Goal: Task Accomplishment & Management: Complete application form

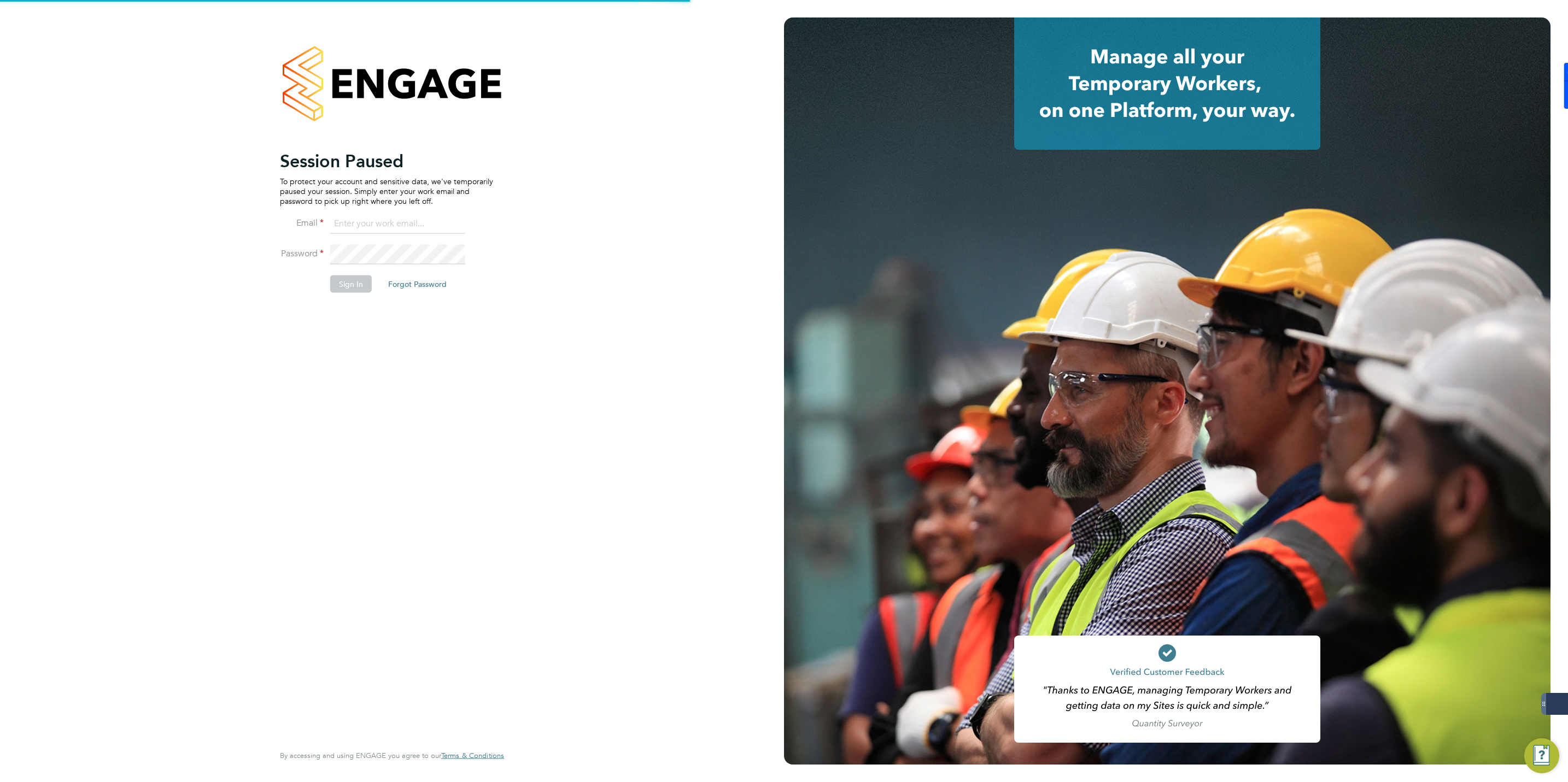
type input "[EMAIL_ADDRESS][DOMAIN_NAME]"
click at [340, 280] on button "Sign In" at bounding box center [351, 284] width 42 height 18
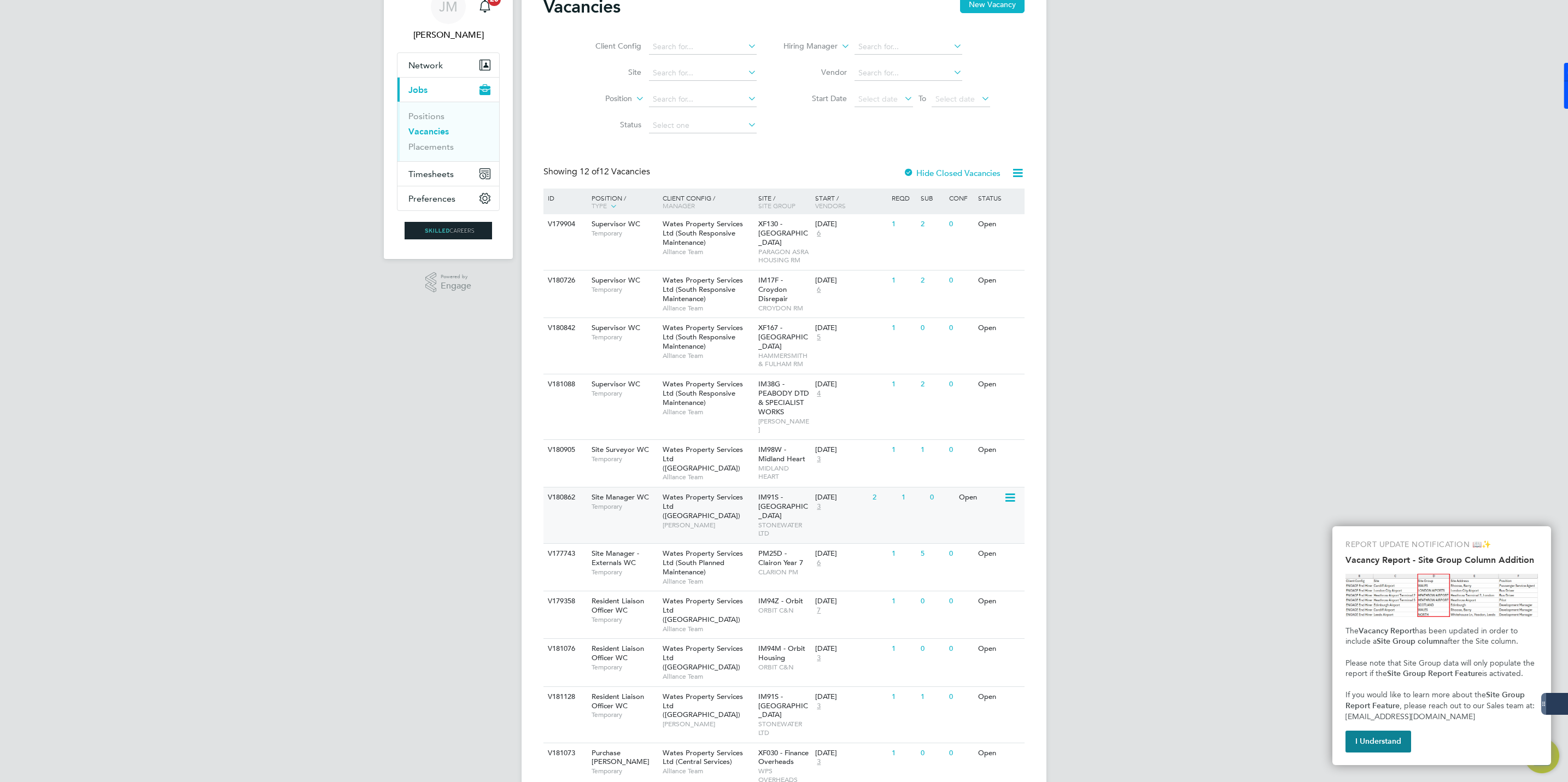
scroll to position [106, 0]
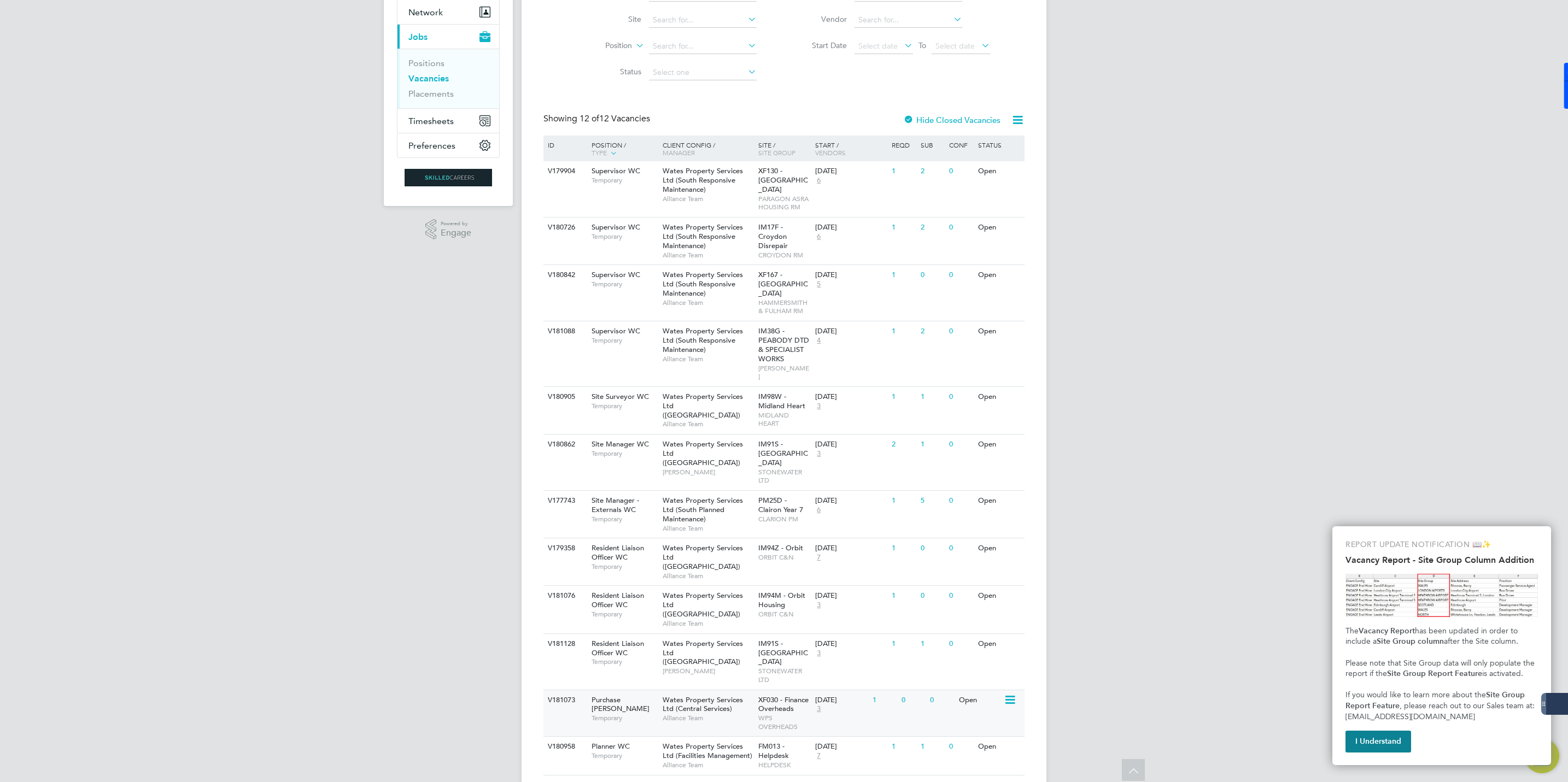
click at [743, 690] on div "Wates Property Services Ltd (Central Services) Alliance Team" at bounding box center [708, 709] width 96 height 38
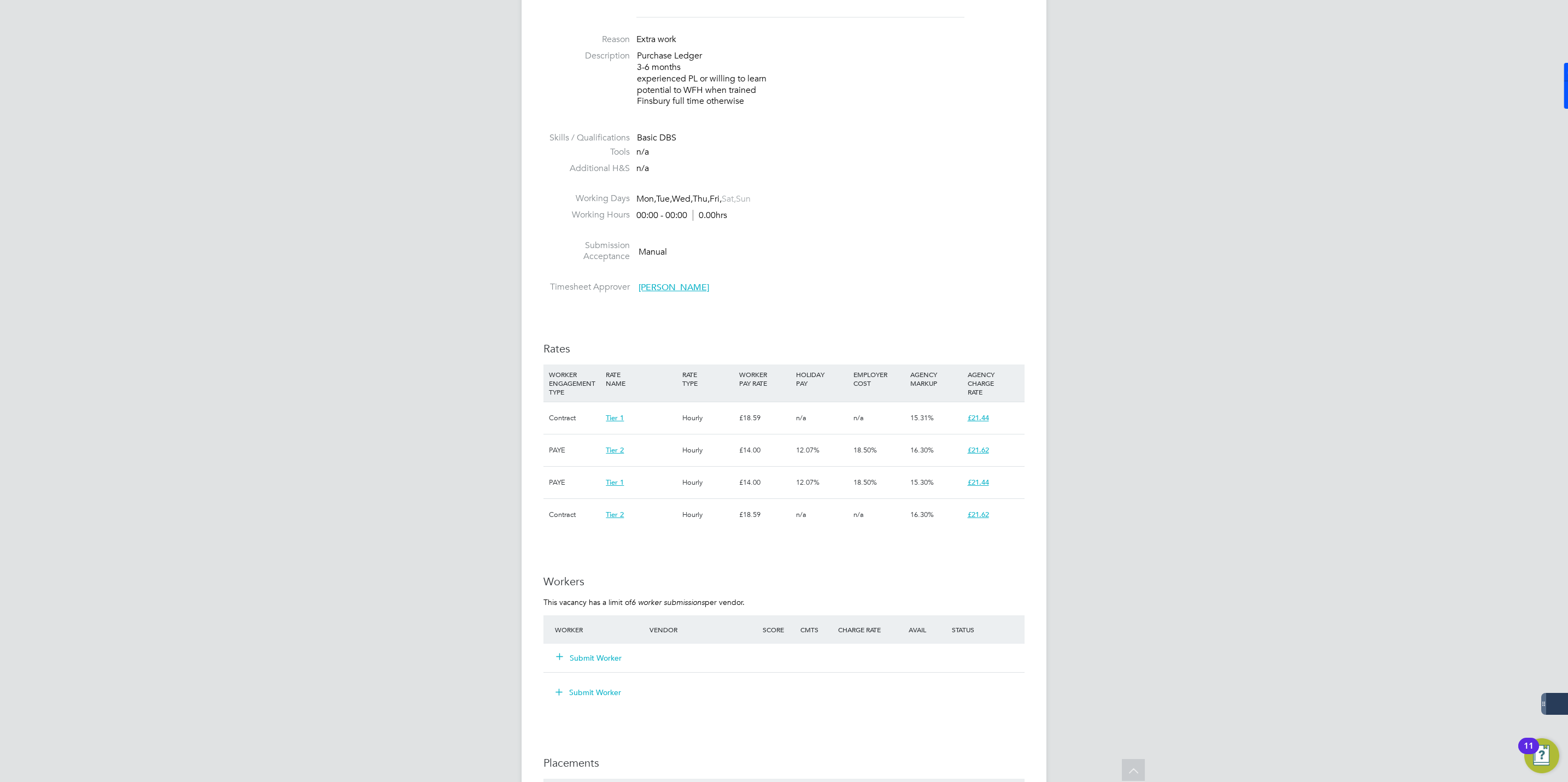
click at [592, 658] on button "Submit Worker" at bounding box center [589, 658] width 65 height 11
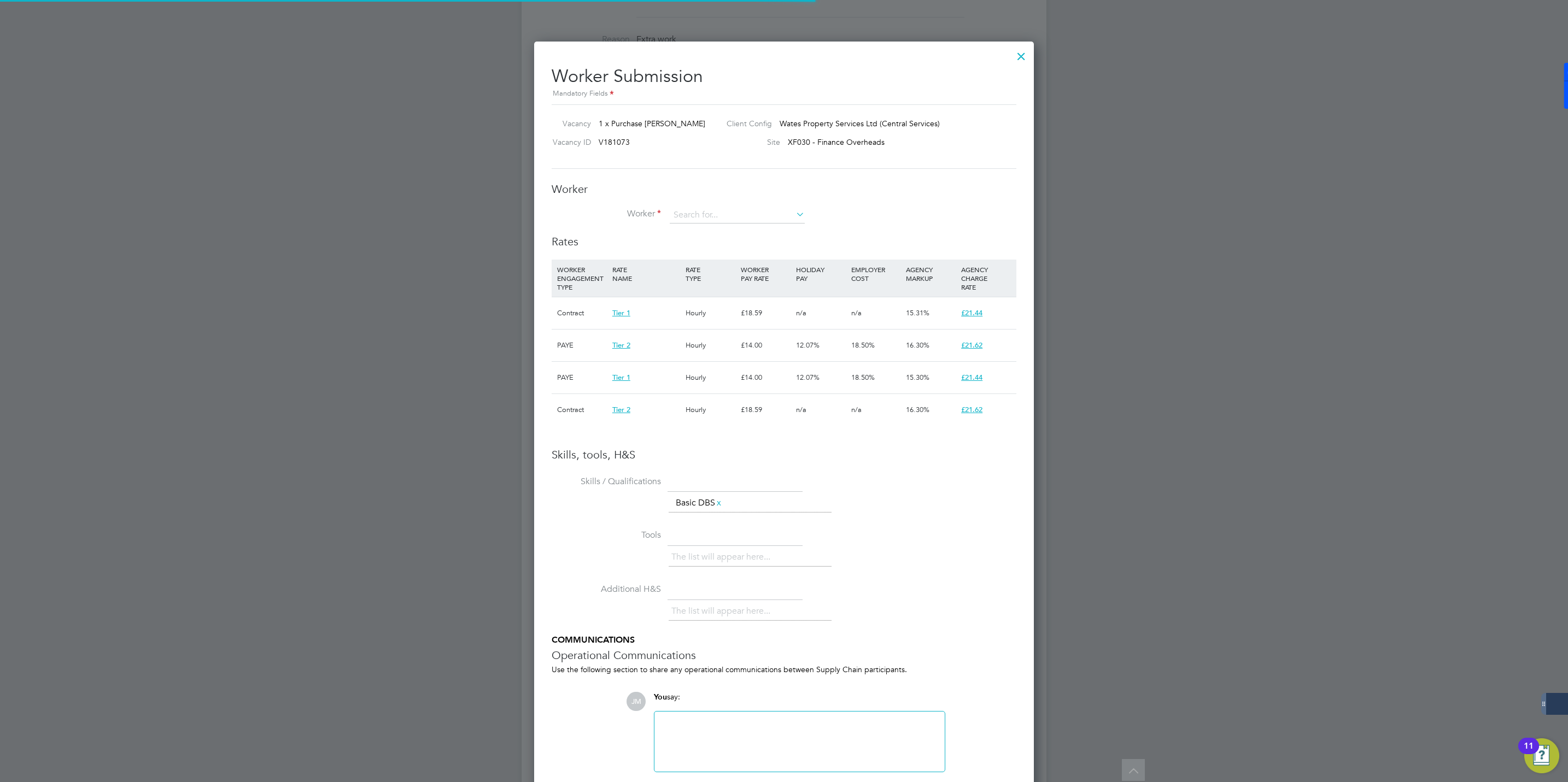
scroll to position [5, 5]
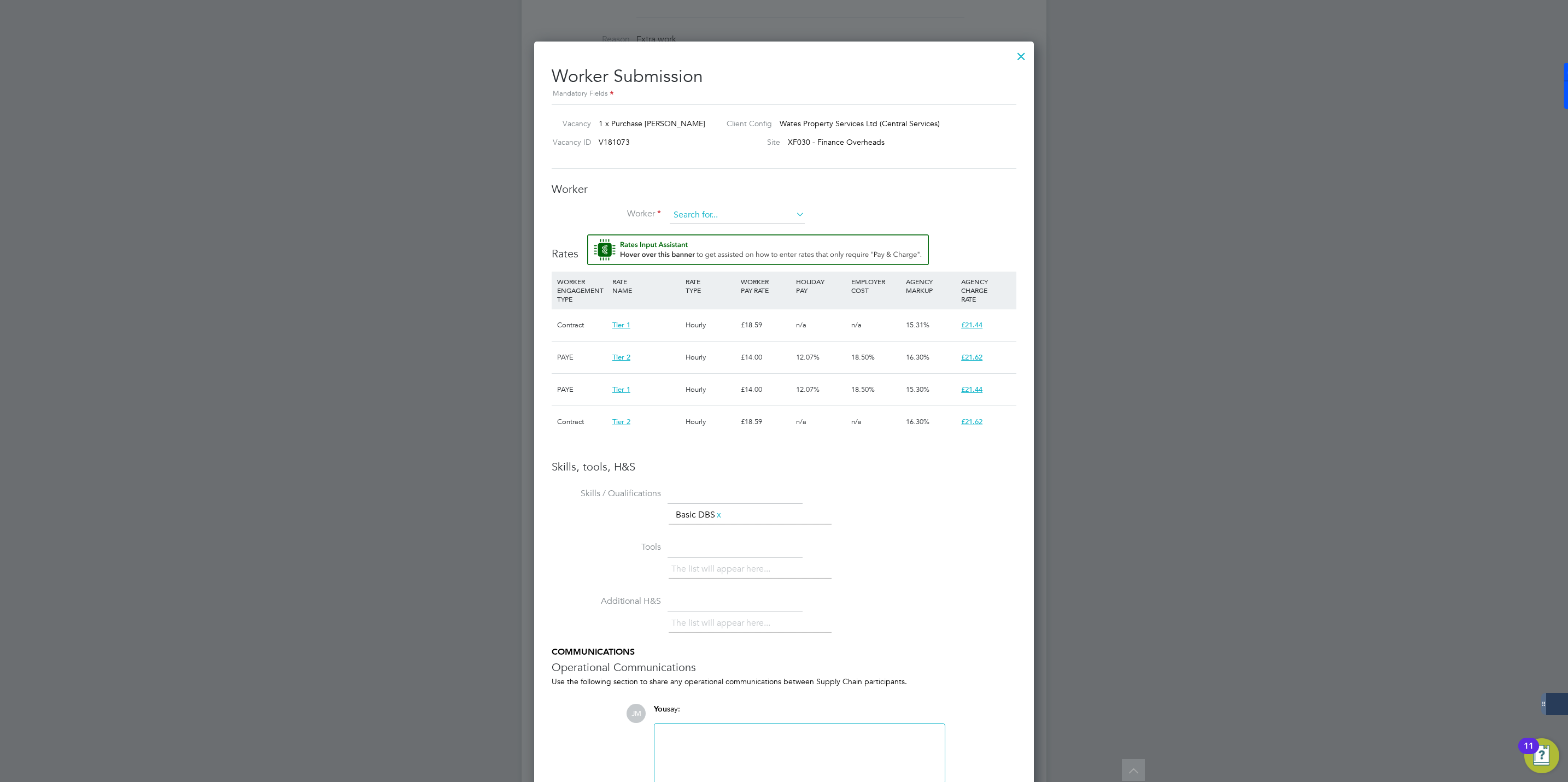
click at [694, 213] on input at bounding box center [737, 215] width 135 height 16
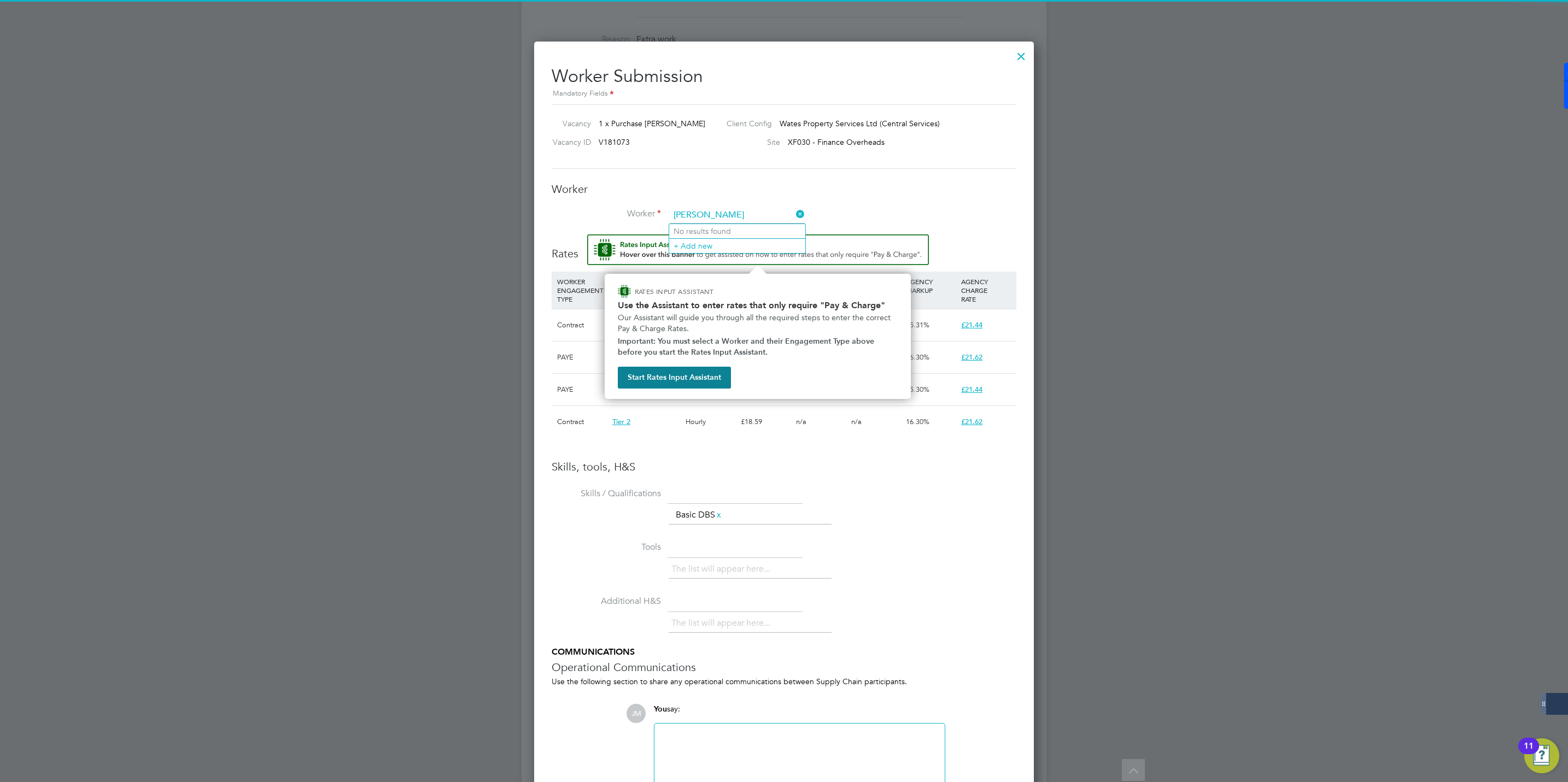
type input "[PERSON_NAME]"
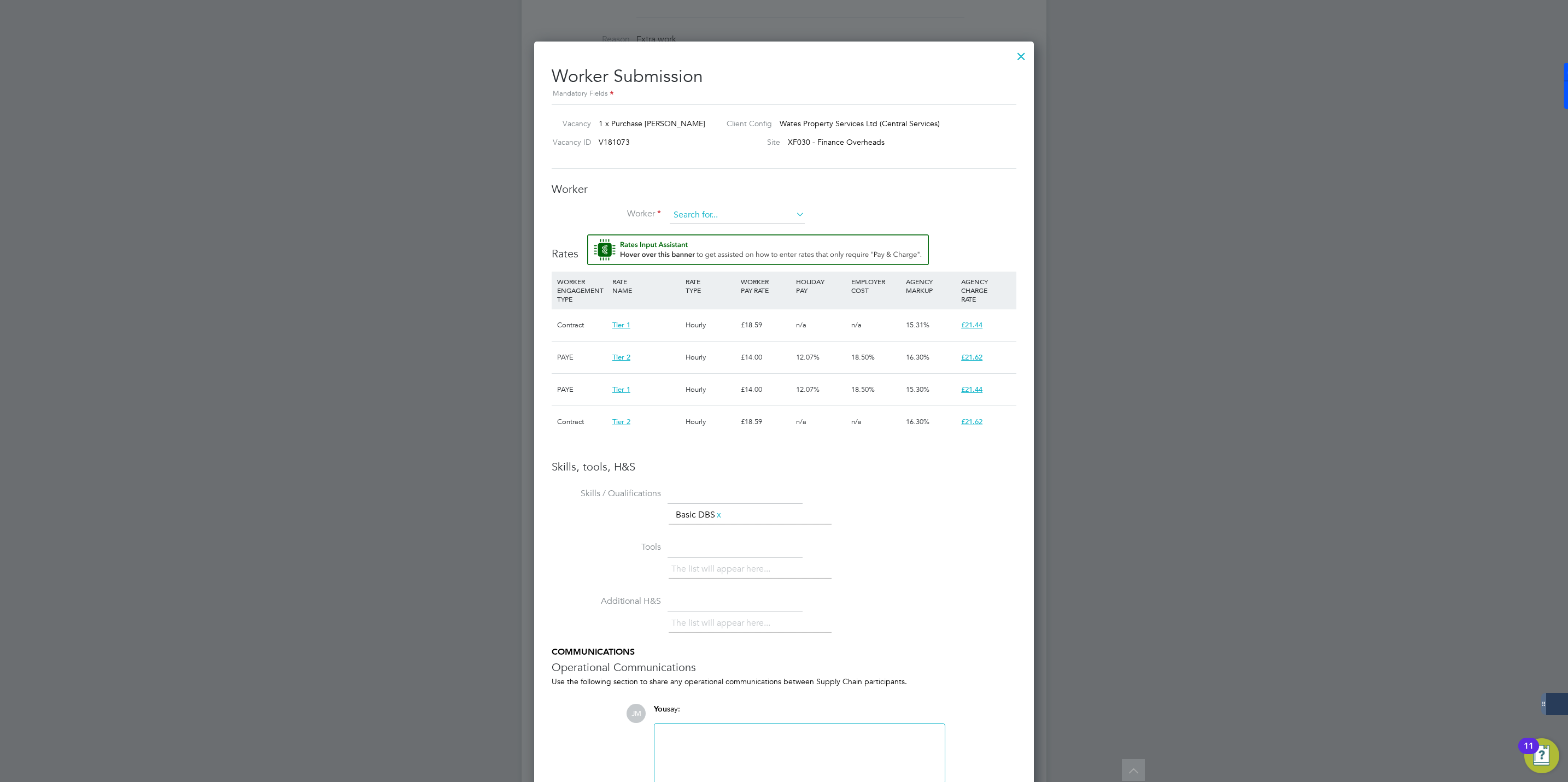
click at [708, 217] on input at bounding box center [737, 215] width 135 height 16
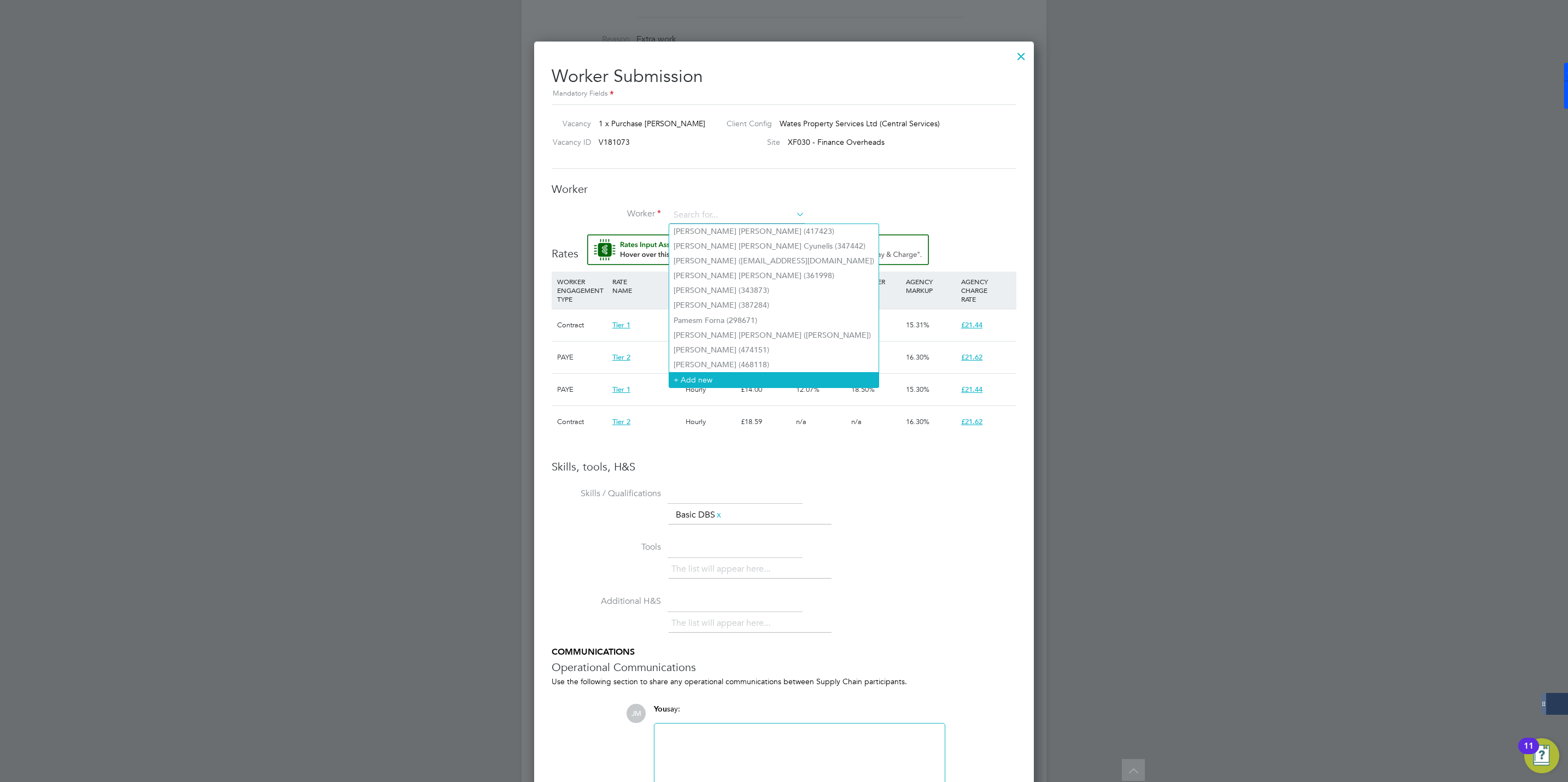
click at [699, 374] on li "+ Add new" at bounding box center [774, 379] width 210 height 15
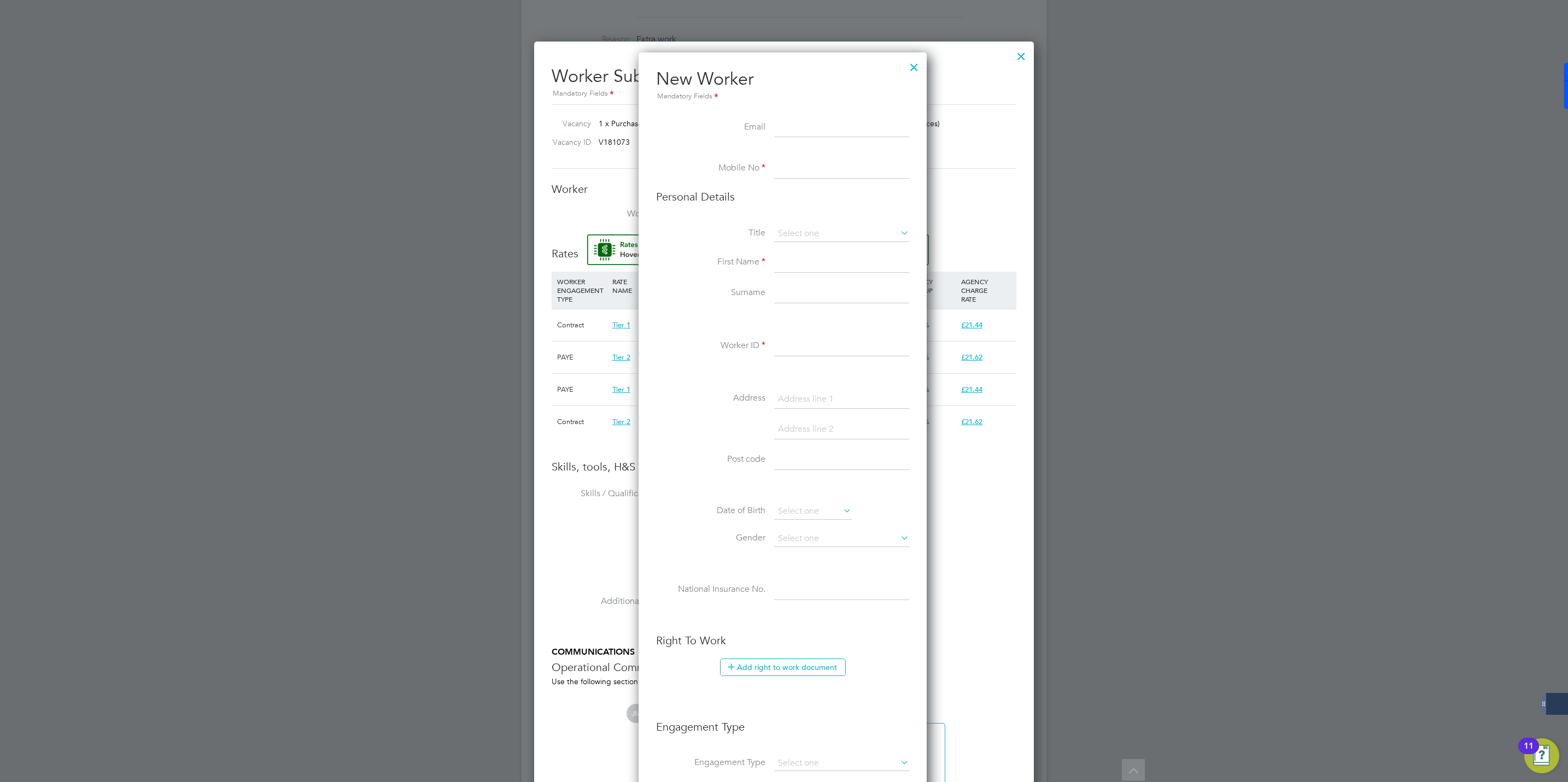
click at [798, 262] on input at bounding box center [842, 263] width 135 height 20
paste input "[PERSON_NAME]"
drag, startPoint x: 804, startPoint y: 257, endPoint x: 854, endPoint y: 262, distance: 50.2
click at [854, 262] on input "[PERSON_NAME]" at bounding box center [842, 263] width 135 height 20
type input "[PERSON_NAME]"
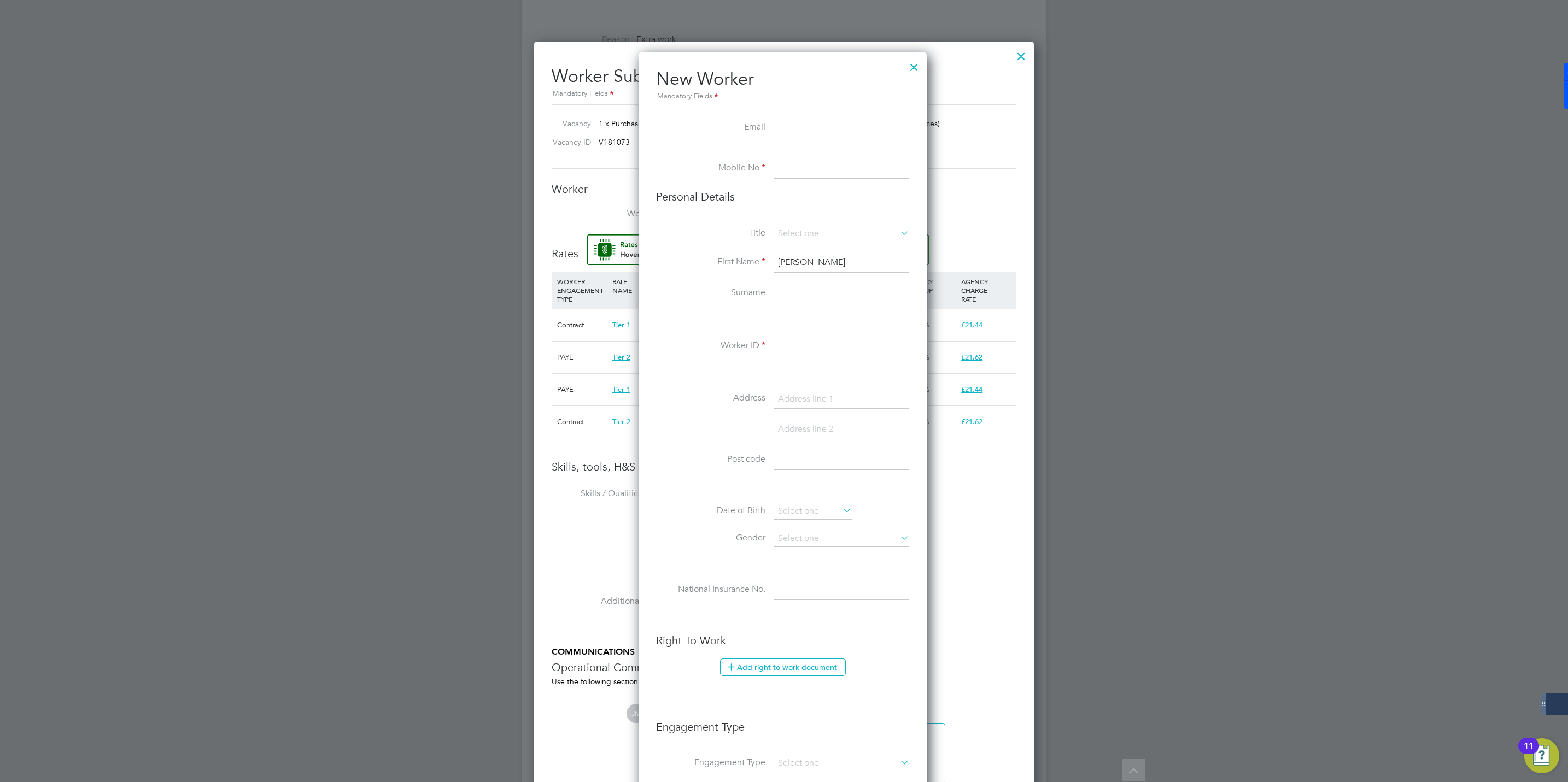
click at [792, 303] on input at bounding box center [842, 293] width 135 height 20
paste input "OKE"
type input "OKE"
click at [788, 169] on input at bounding box center [842, 168] width 135 height 20
click at [825, 167] on input at bounding box center [842, 168] width 135 height 20
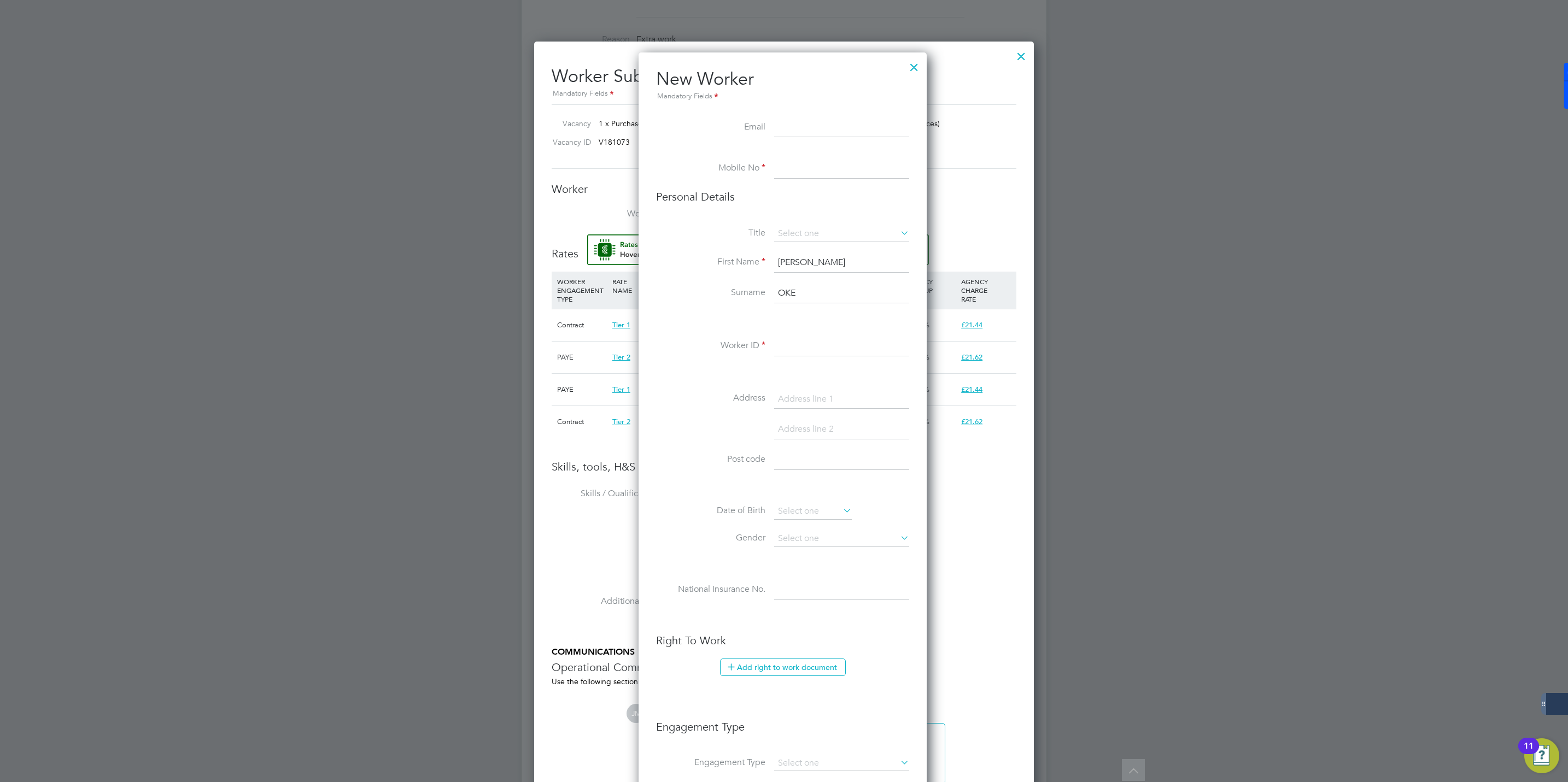
paste input "07717234138"
type input "07717234138"
click at [802, 351] on input at bounding box center [842, 346] width 135 height 20
click at [812, 353] on input at bounding box center [842, 346] width 135 height 20
paste input "507799"
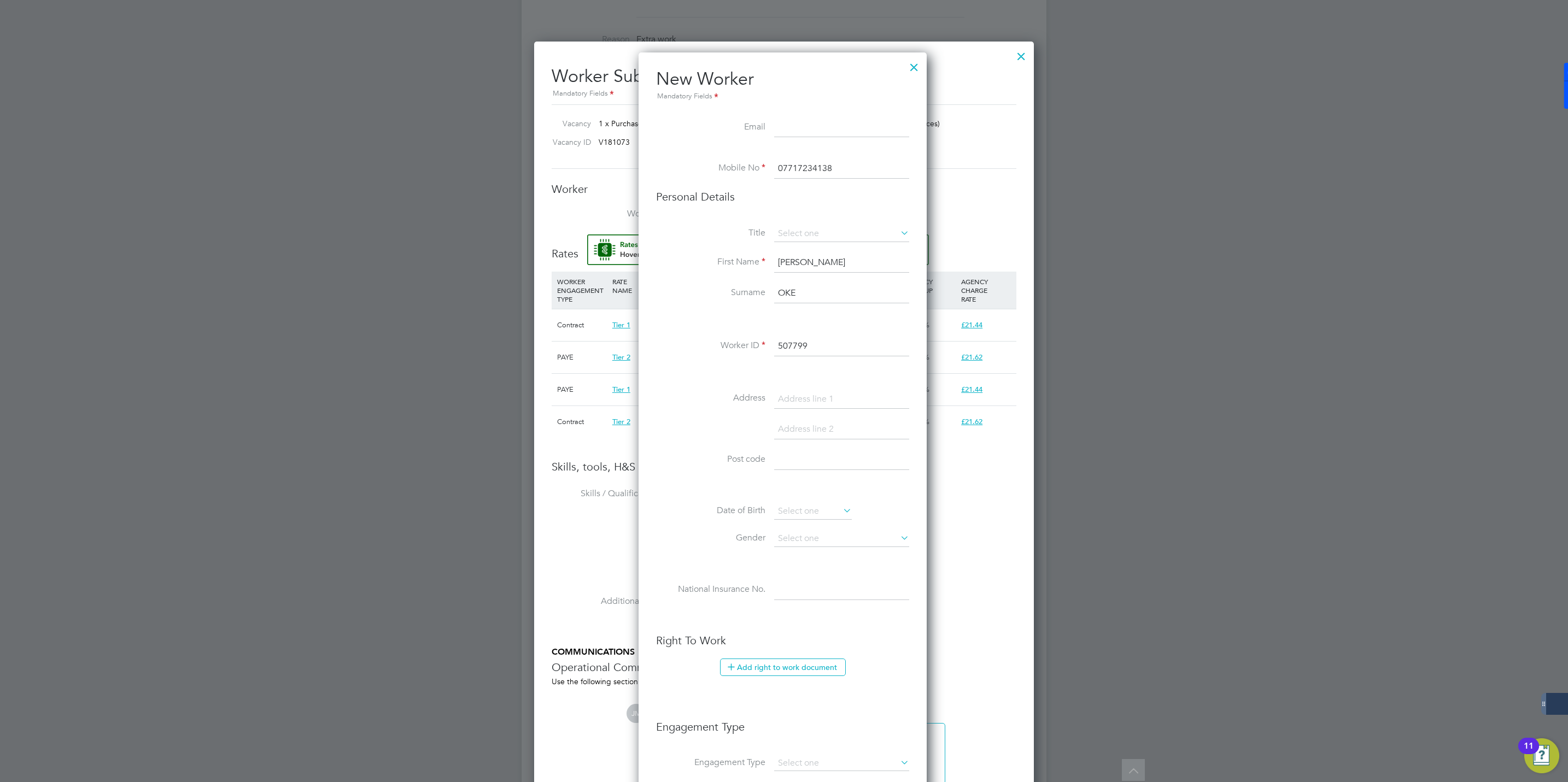
type input "507799"
click at [794, 131] on input at bounding box center [842, 127] width 135 height 20
paste input "[EMAIL_ADDRESS],com"
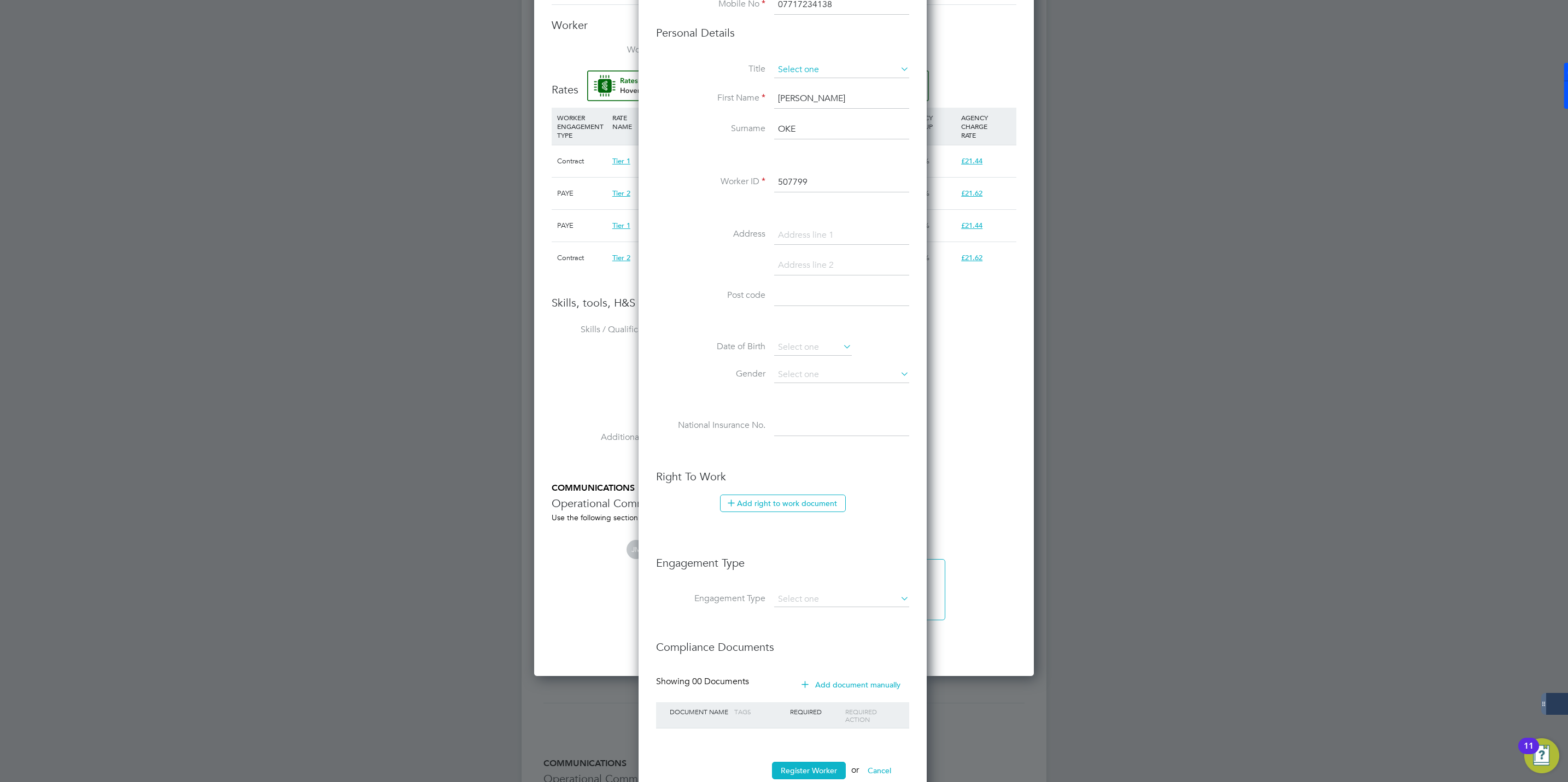
type input "[EMAIL_ADDRESS],com"
click at [817, 63] on input at bounding box center [842, 70] width 135 height 16
click at [797, 80] on li "Mr" at bounding box center [842, 86] width 136 height 14
type input "Mr"
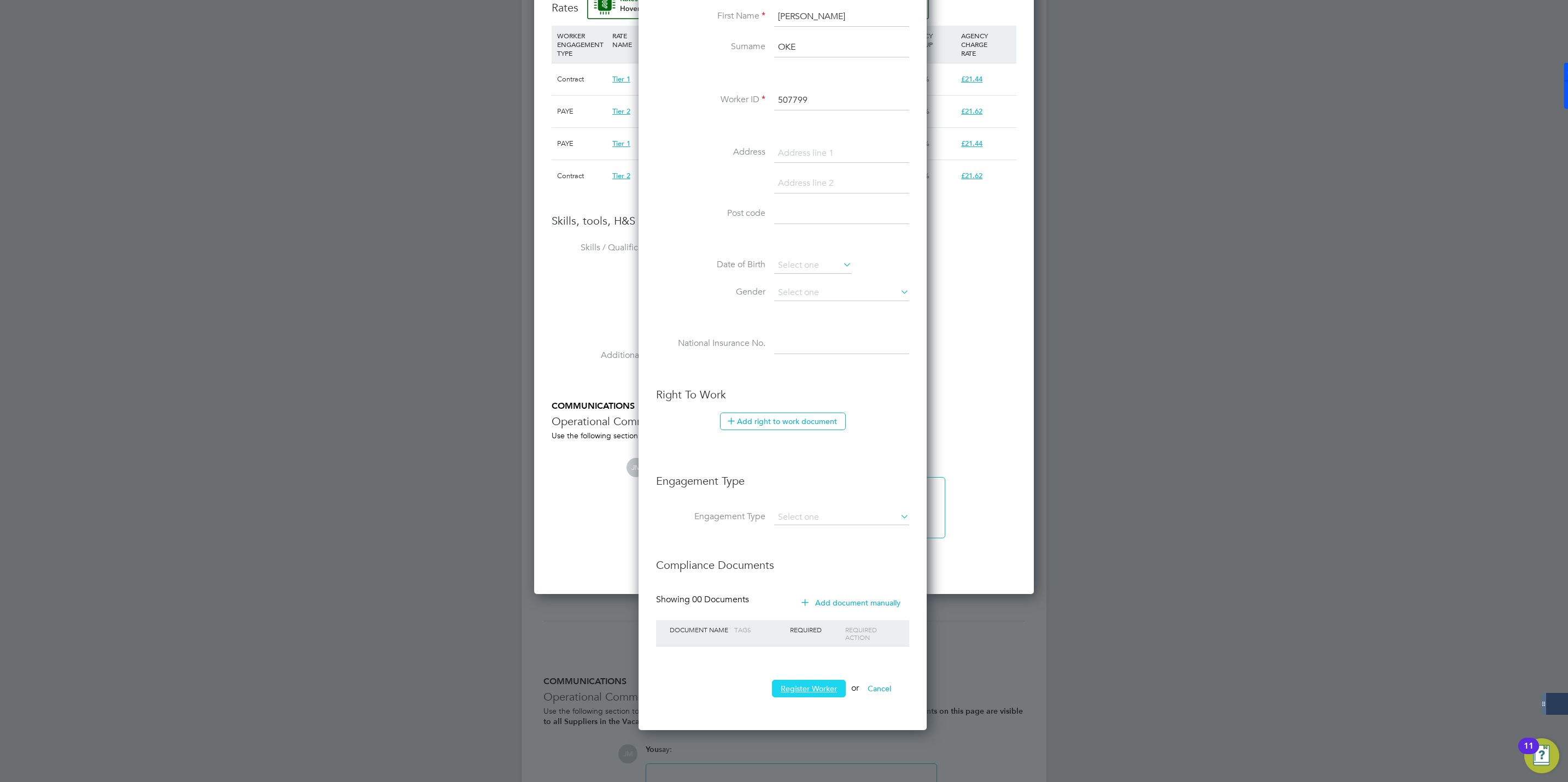
click at [820, 688] on button "Register Worker" at bounding box center [809, 688] width 74 height 18
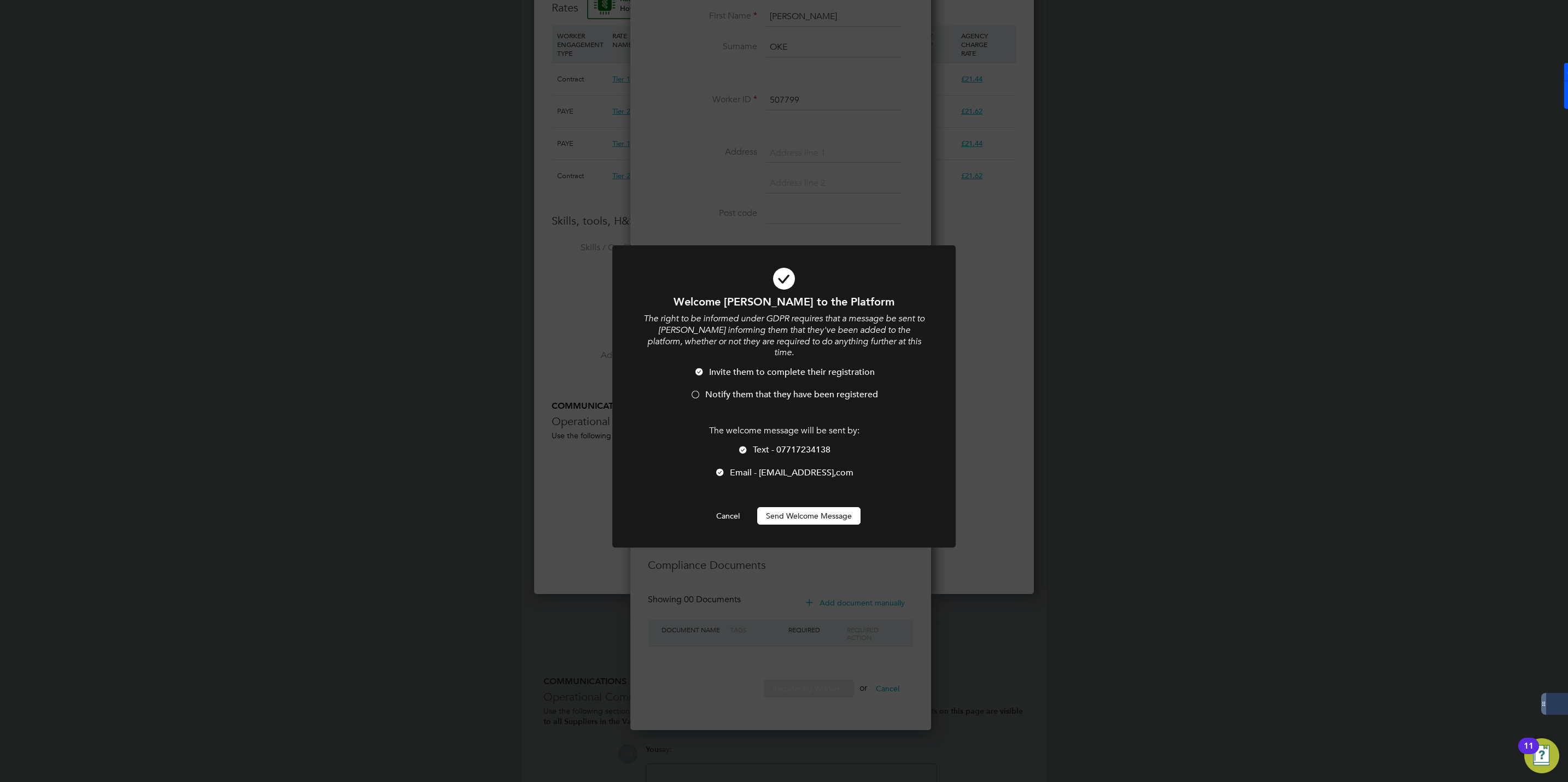
click at [703, 389] on li "Notify them that they have been registered" at bounding box center [784, 400] width 284 height 22
click at [809, 508] on button "Send Welcome Message" at bounding box center [809, 516] width 103 height 18
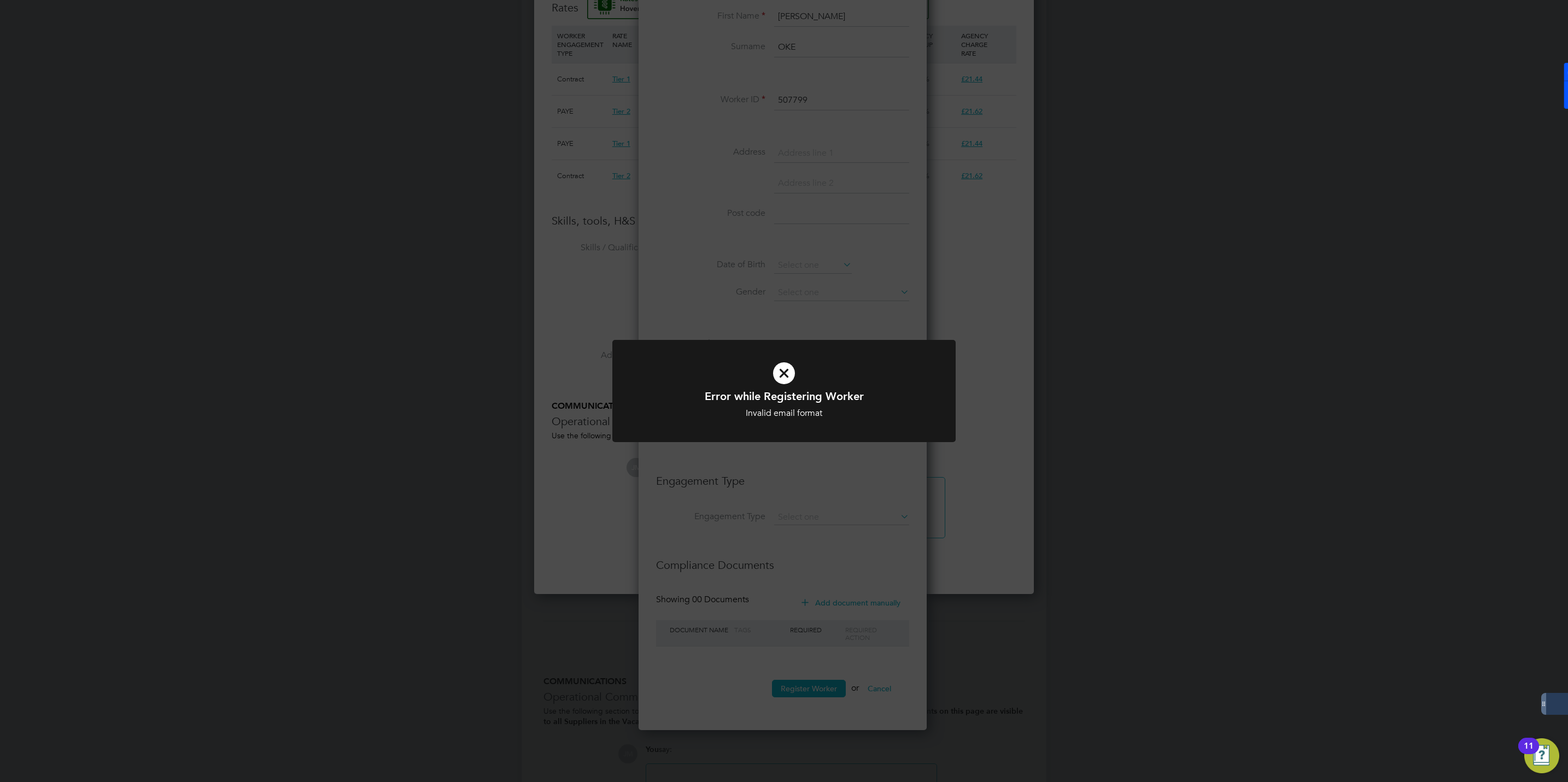
click at [821, 265] on div "Error while Registering Worker Invalid email format Cancel Okay" at bounding box center [784, 391] width 1568 height 782
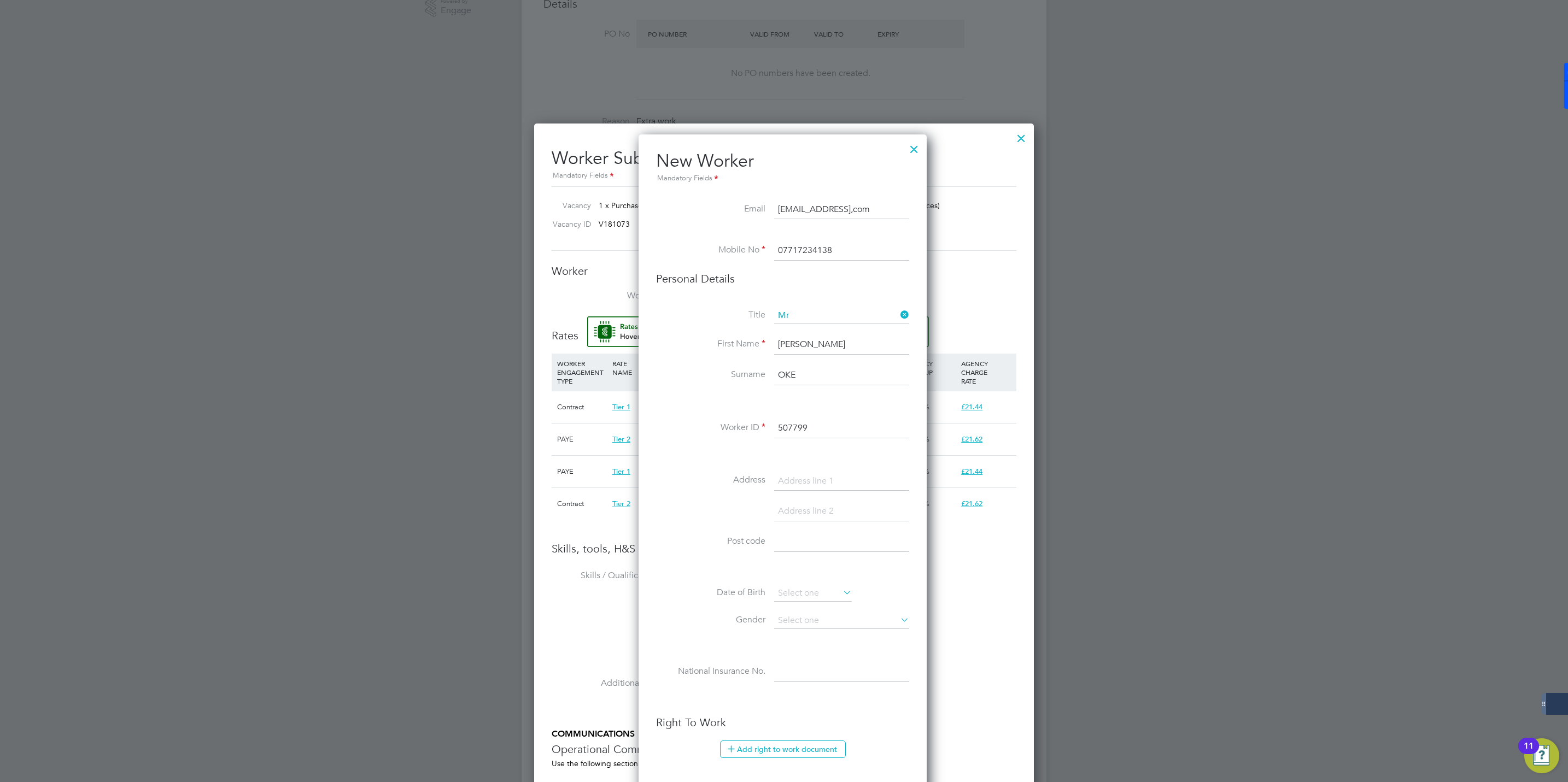
click at [844, 210] on input "[EMAIL_ADDRESS],com" at bounding box center [842, 209] width 135 height 20
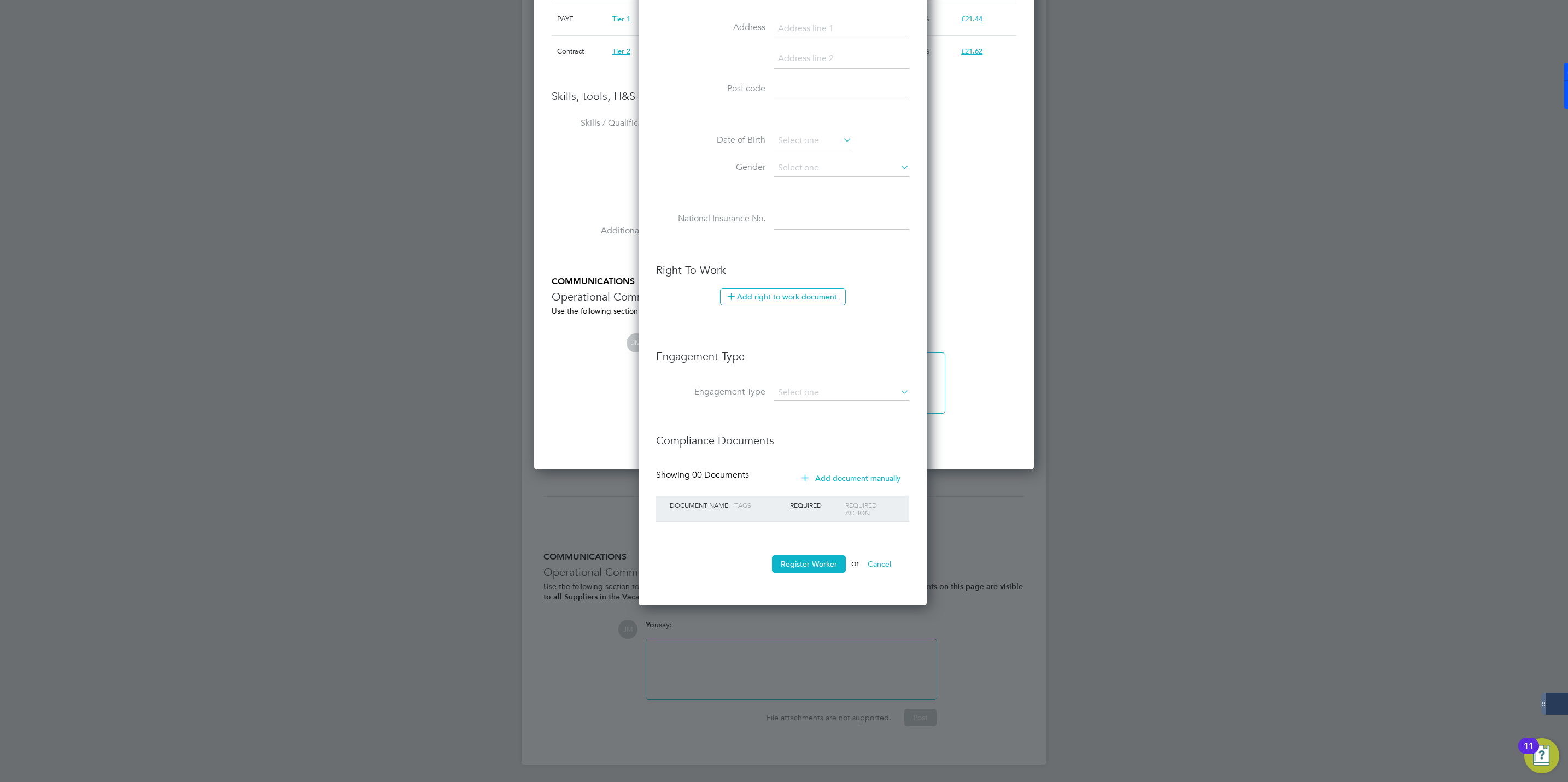
scroll to position [783, 0]
type input "[EMAIL_ADDRESS][DOMAIN_NAME]"
click at [789, 566] on button "Register Worker" at bounding box center [809, 564] width 74 height 18
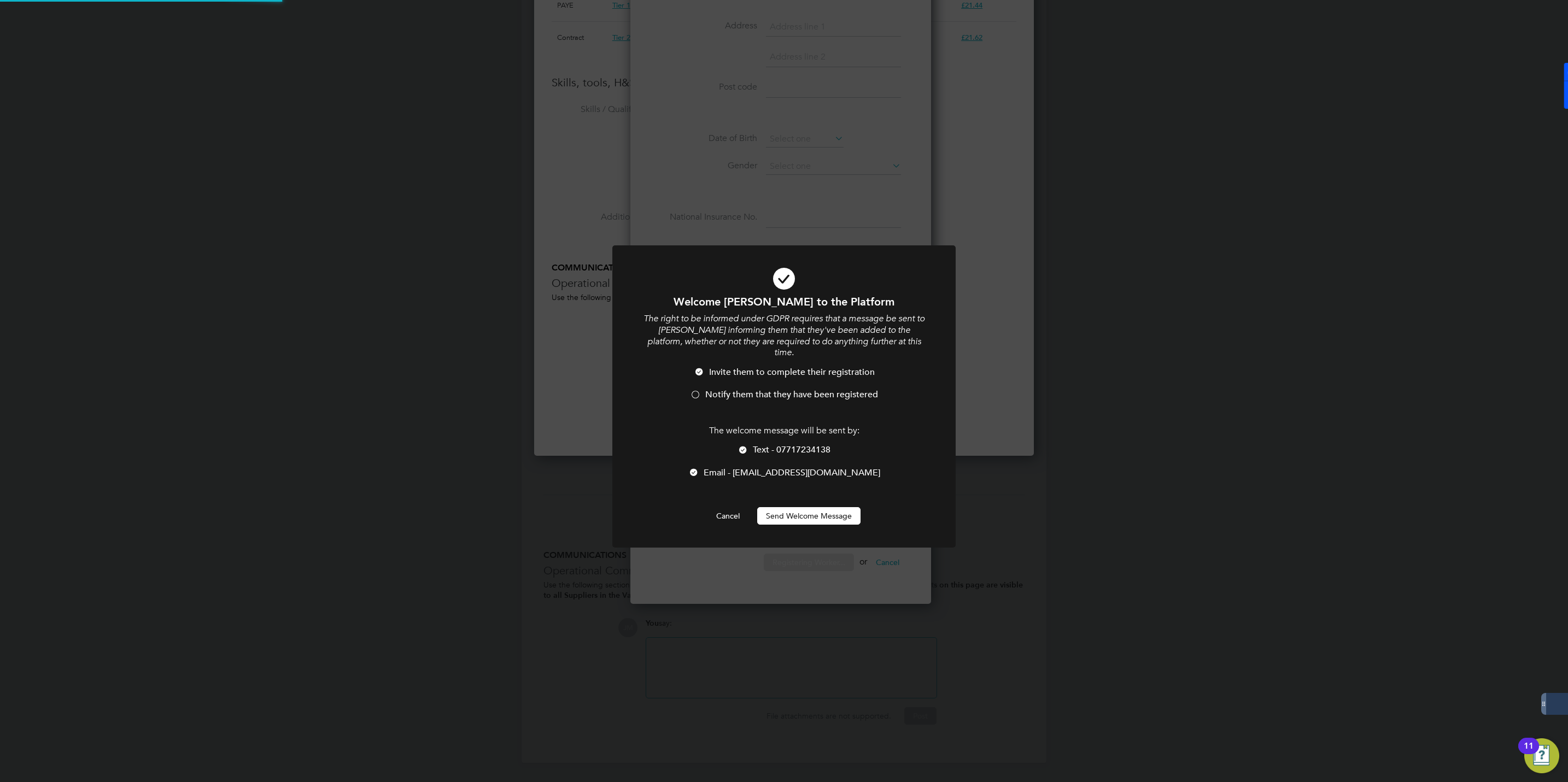
scroll to position [790, 500]
click at [738, 390] on li "Notify them that they have been registered" at bounding box center [784, 400] width 284 height 22
click at [807, 507] on button "Send Welcome Message" at bounding box center [809, 516] width 103 height 18
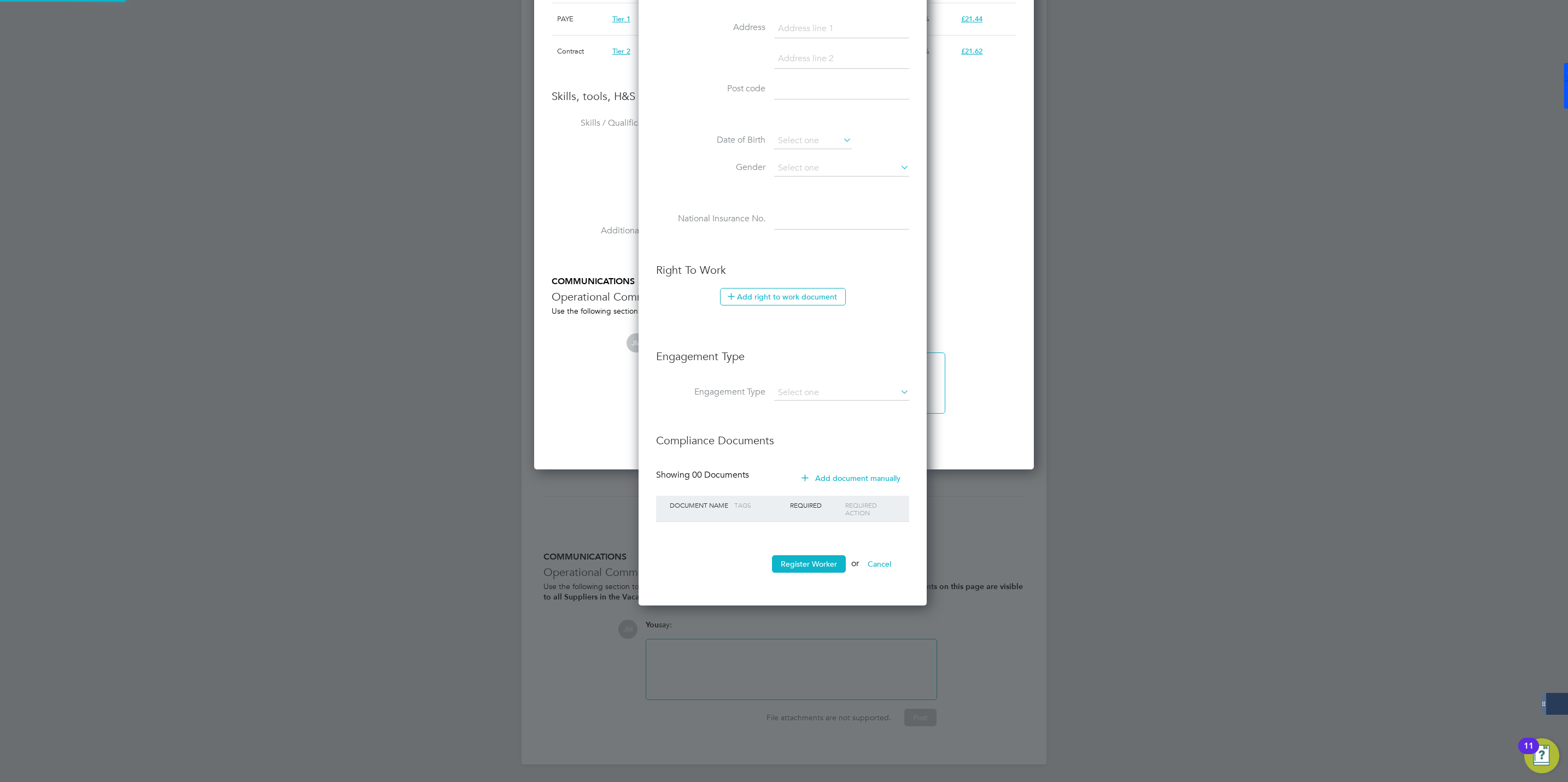
scroll to position [804, 500]
type input "[PERSON_NAME] (507799)"
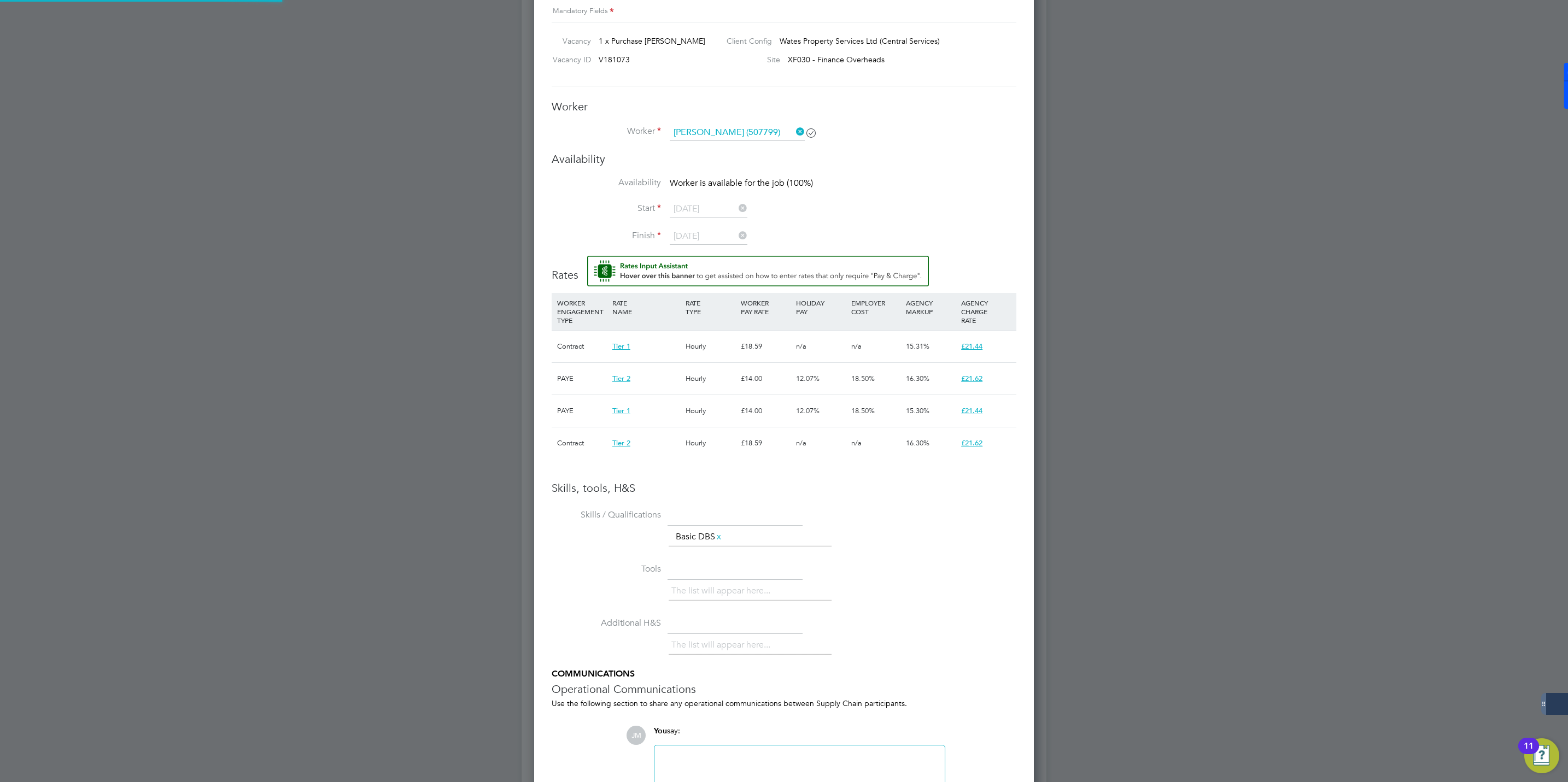
scroll to position [410, 0]
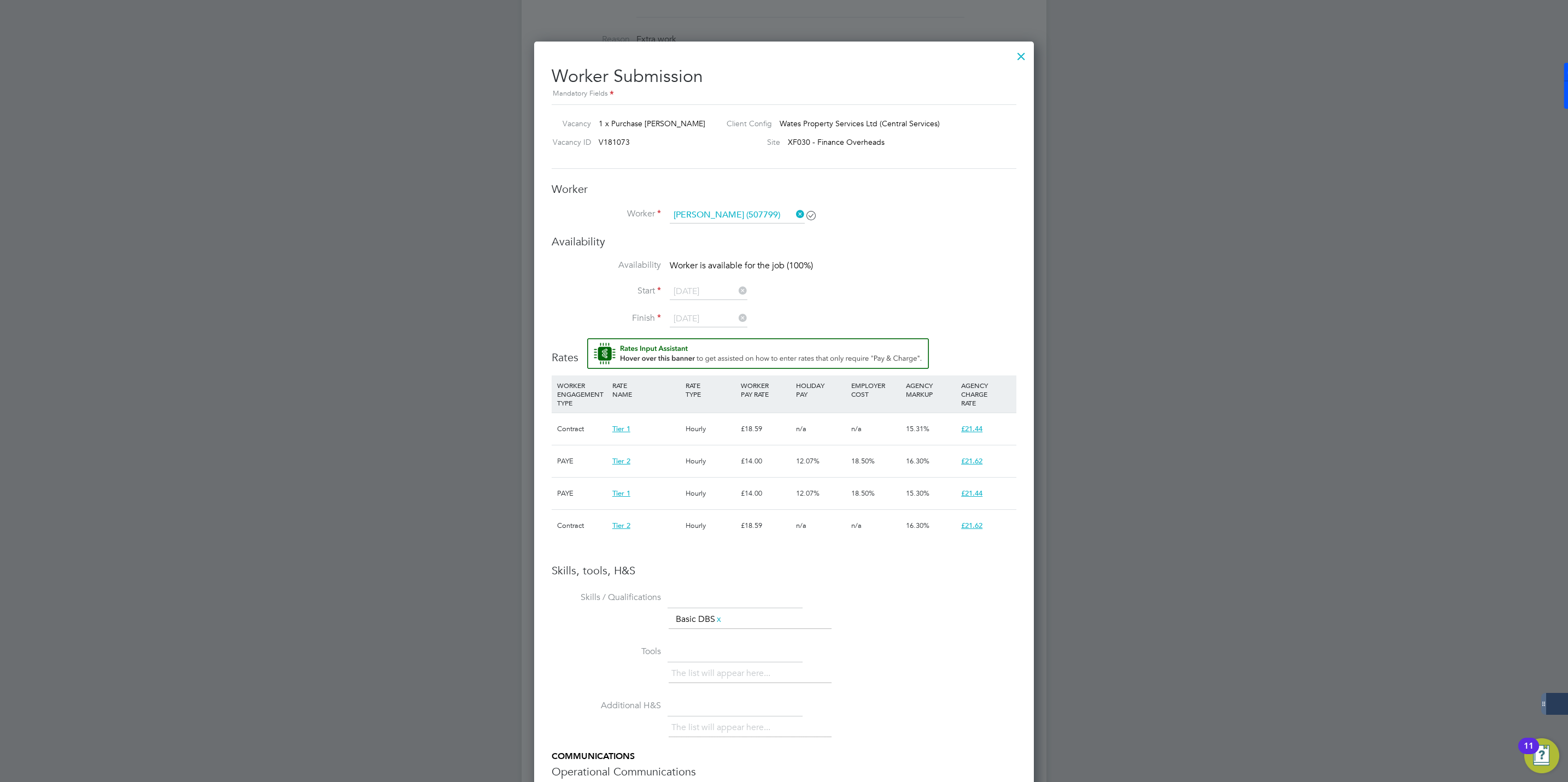
click at [794, 208] on icon at bounding box center [794, 214] width 0 height 15
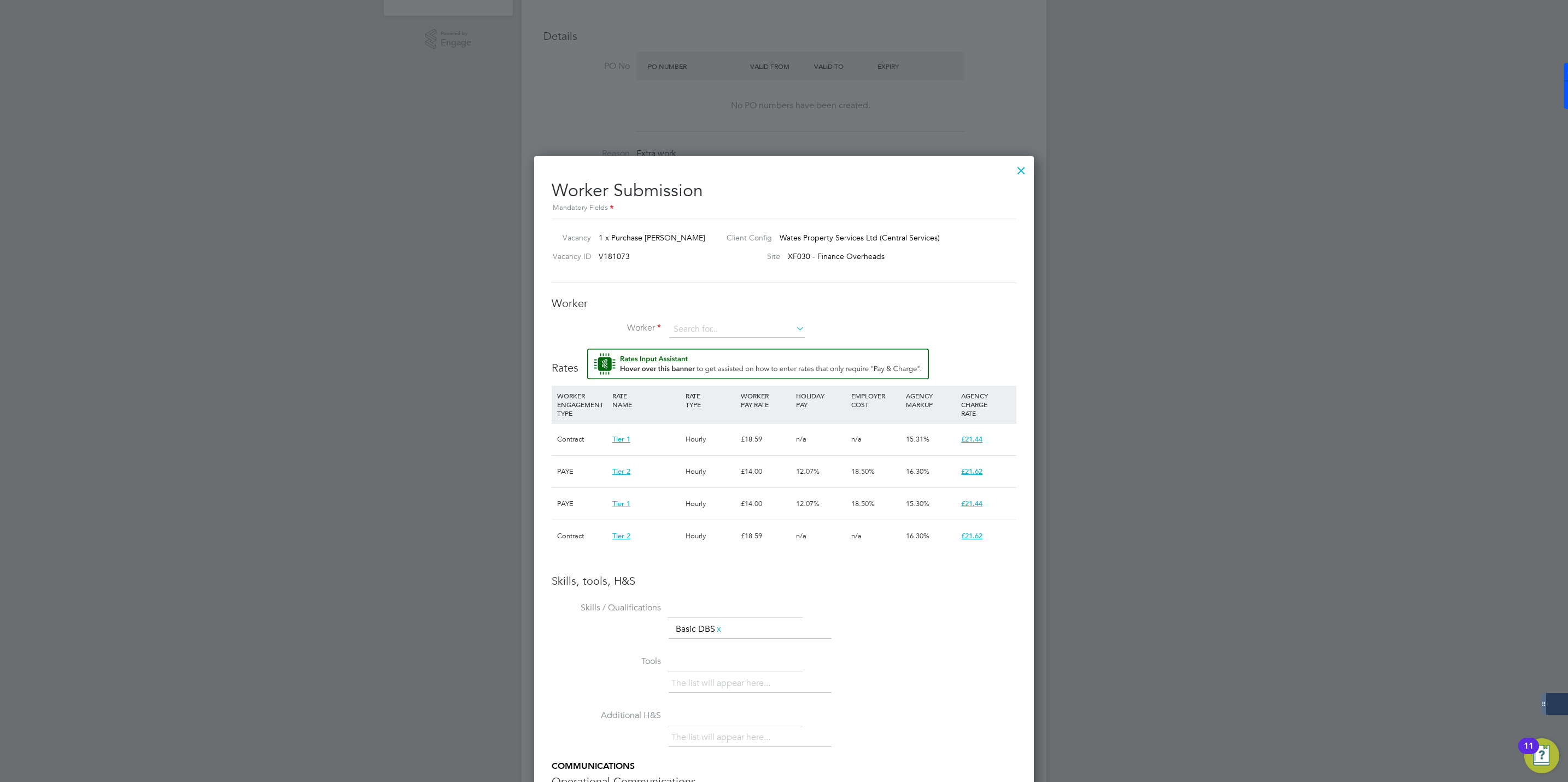
scroll to position [292, 0]
click at [717, 337] on input at bounding box center [737, 333] width 135 height 16
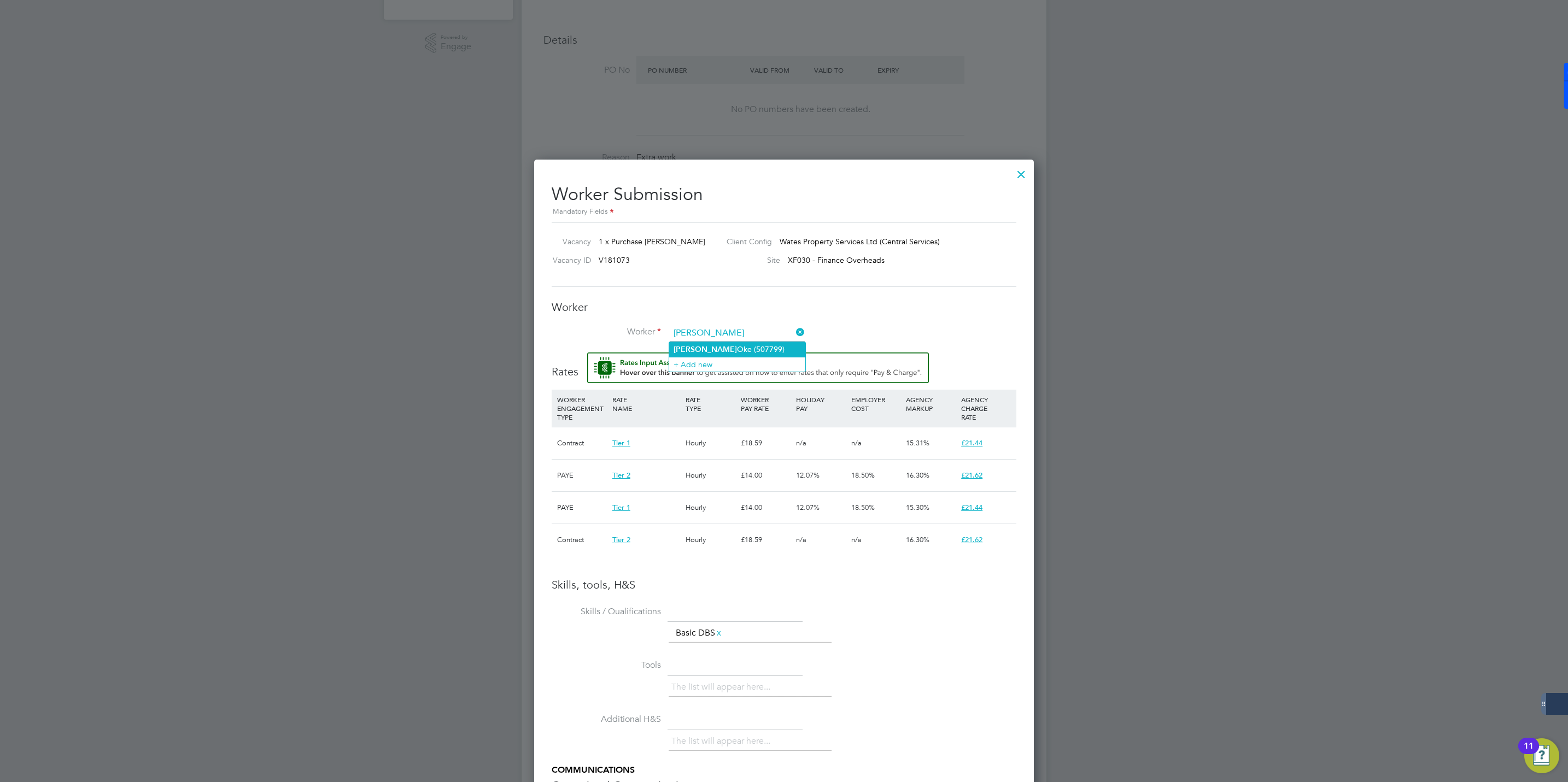
click at [705, 343] on li "[PERSON_NAME] (507799)" at bounding box center [737, 350] width 136 height 15
type input "[PERSON_NAME] (507799)"
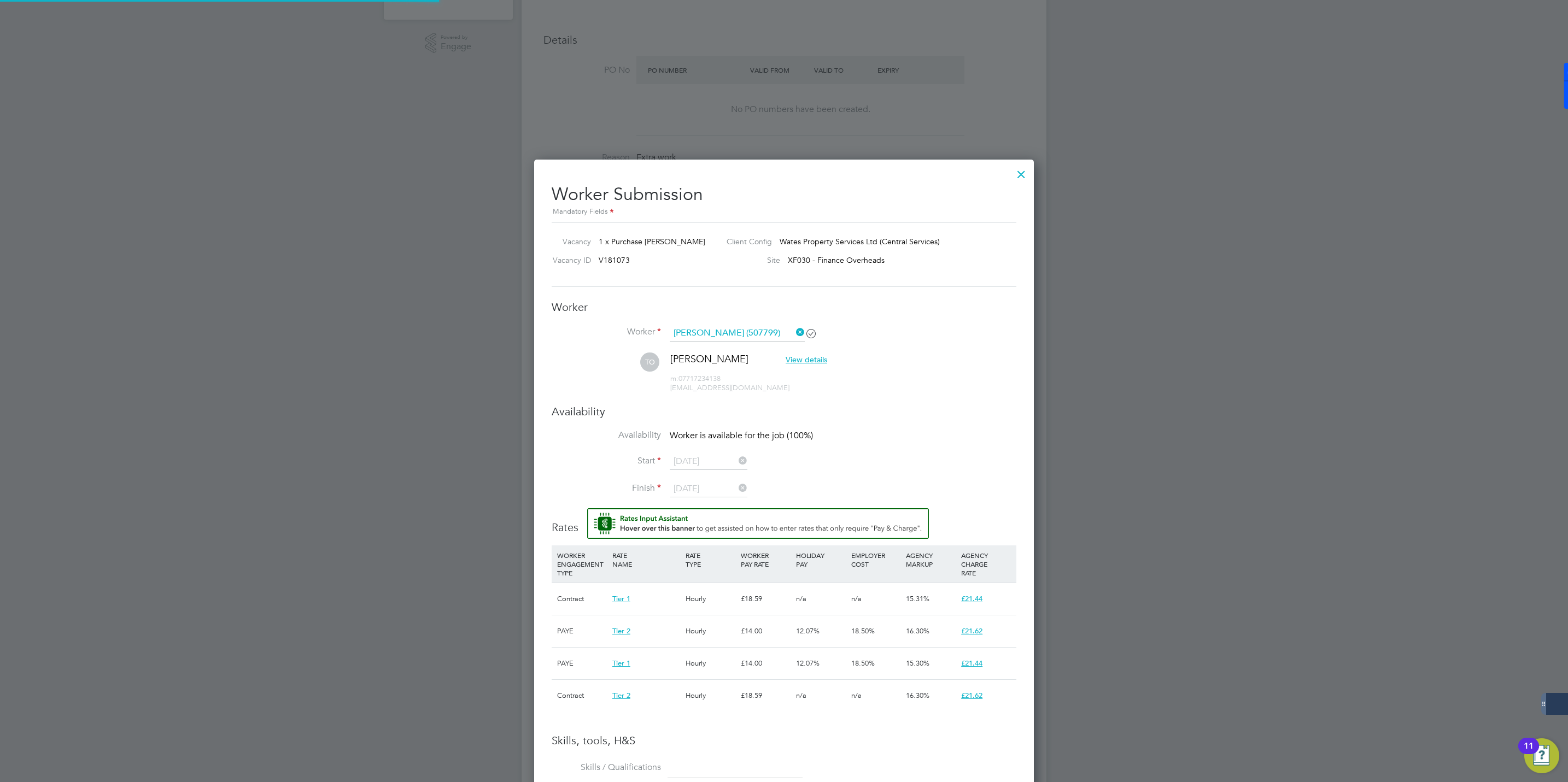
scroll to position [1045, 500]
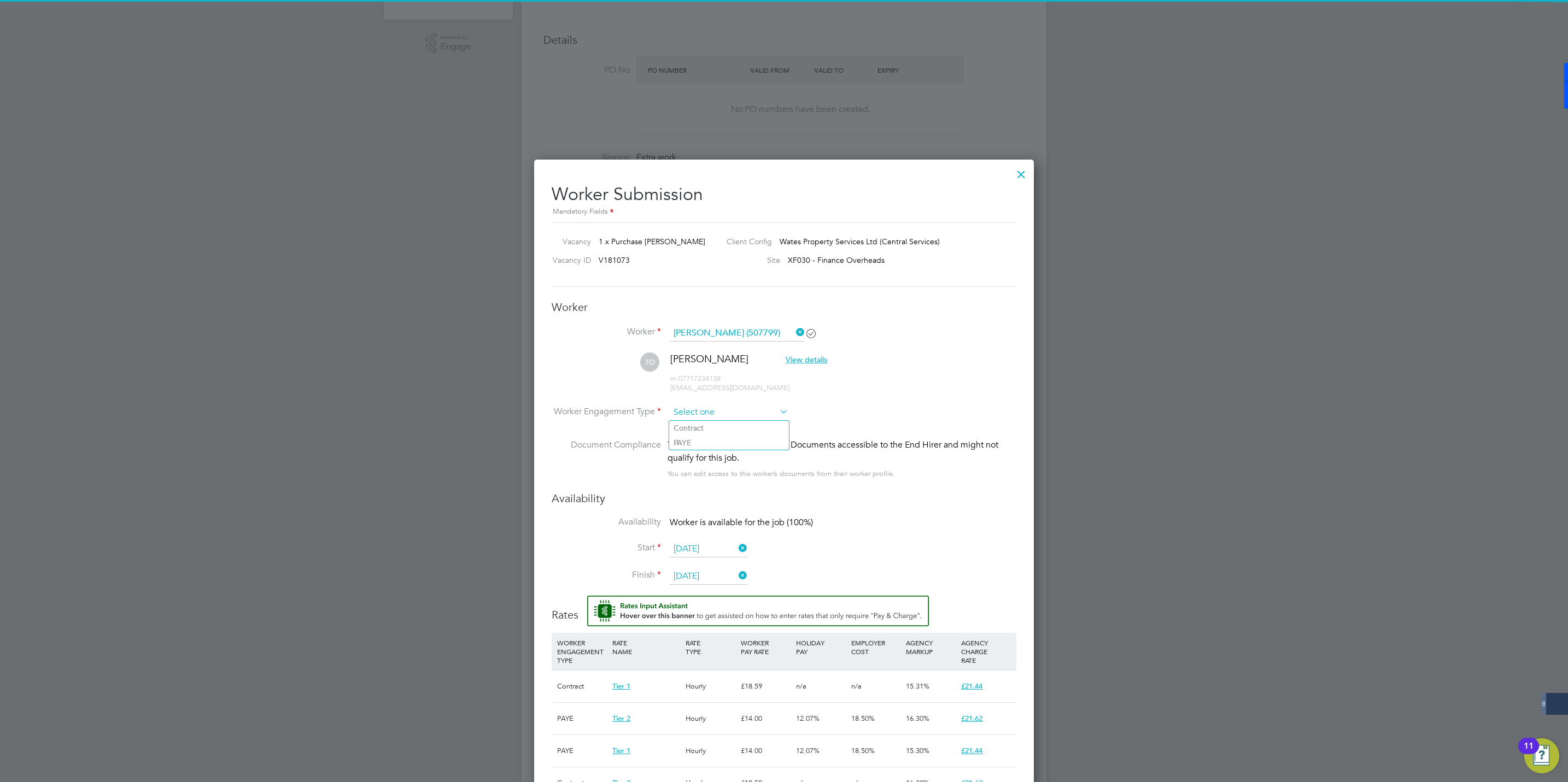
click at [687, 405] on input at bounding box center [729, 412] width 119 height 16
click at [693, 421] on li "Contract" at bounding box center [729, 428] width 120 height 14
type input "Contract"
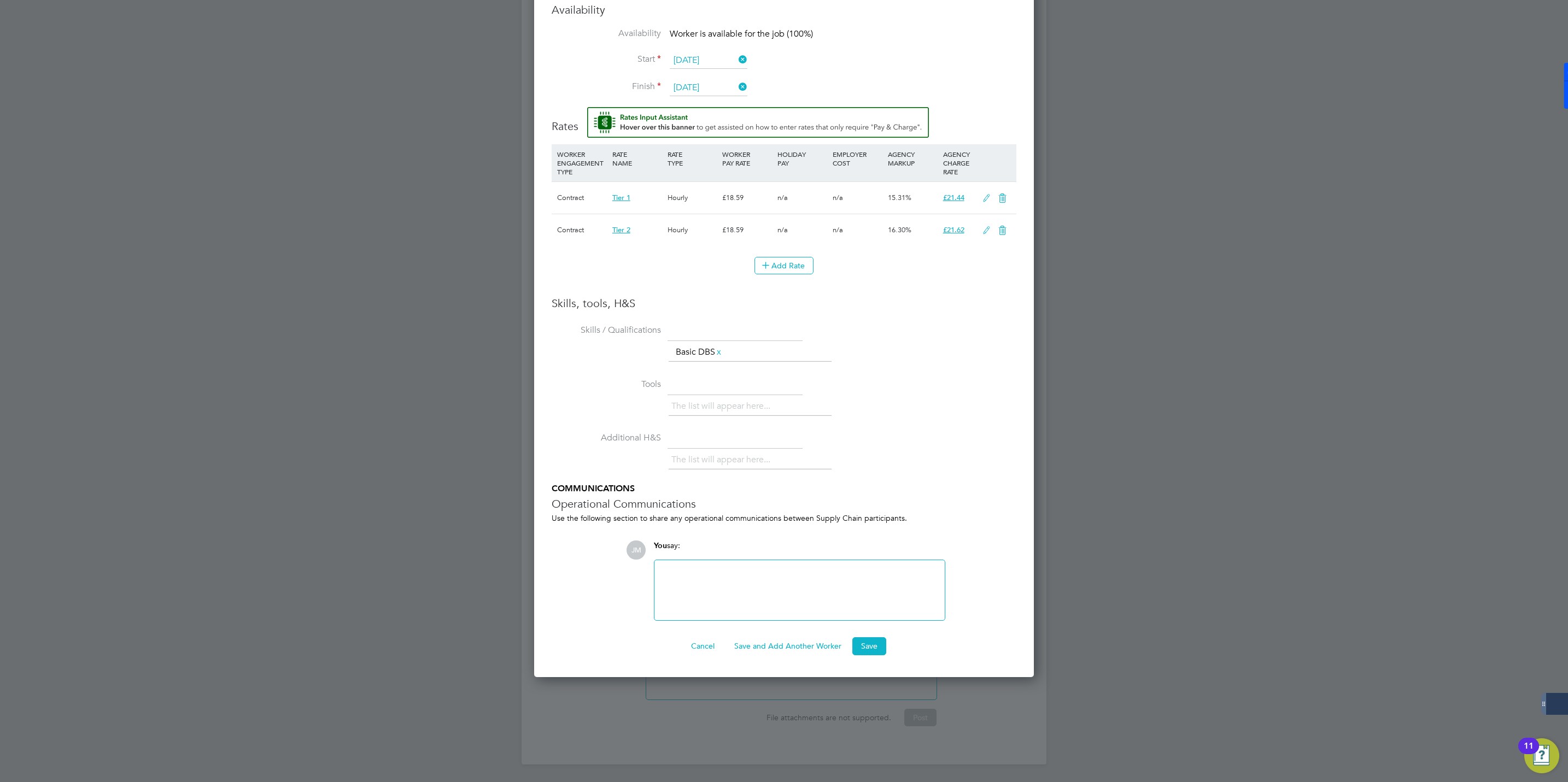
click at [937, 471] on div "The list will appear here..." at bounding box center [842, 461] width 348 height 22
click at [873, 639] on button "Save" at bounding box center [869, 646] width 34 height 18
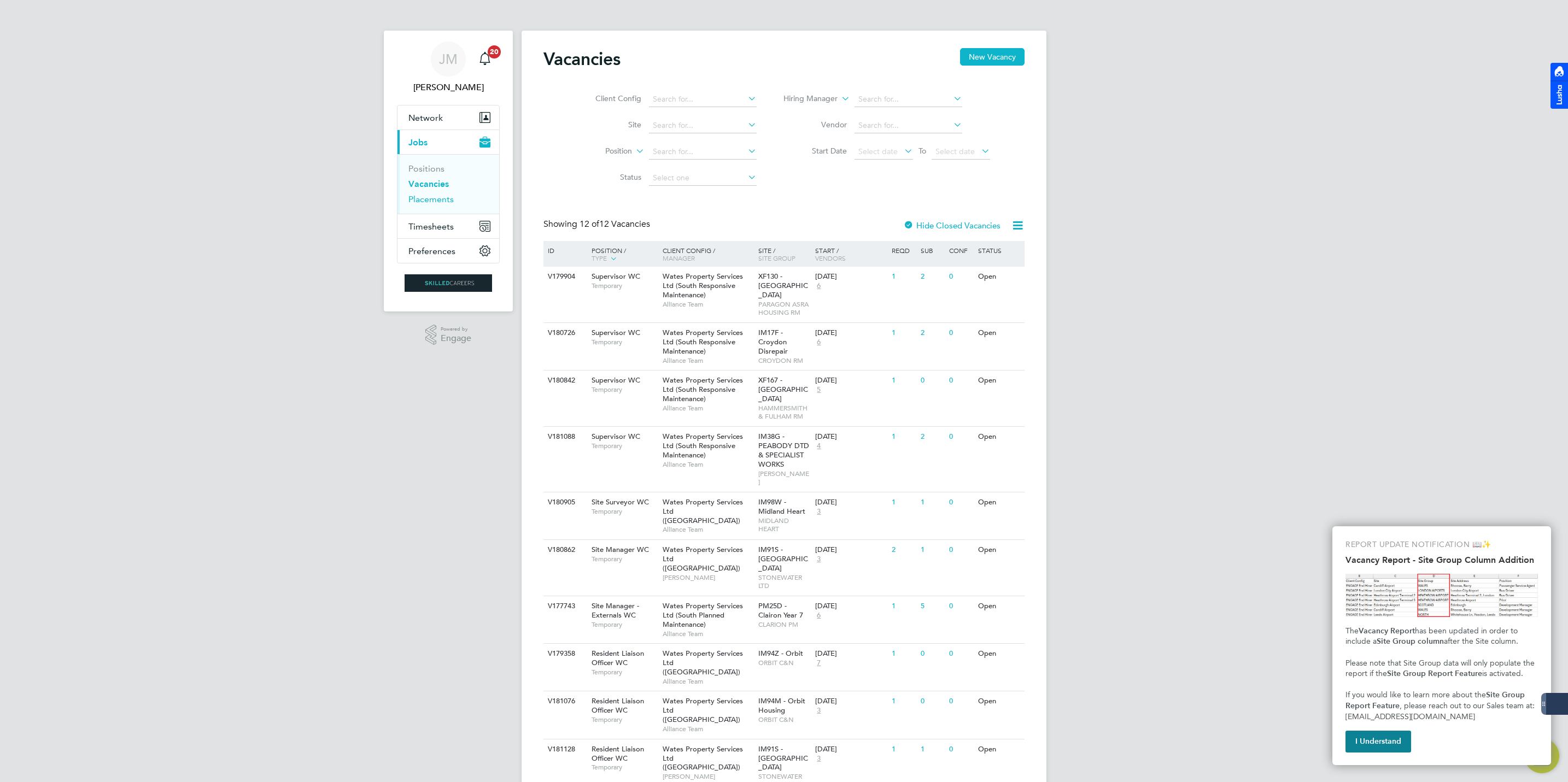
click at [432, 204] on link "Placements" at bounding box center [431, 199] width 45 height 10
